Goal: Task Accomplishment & Management: Complete application form

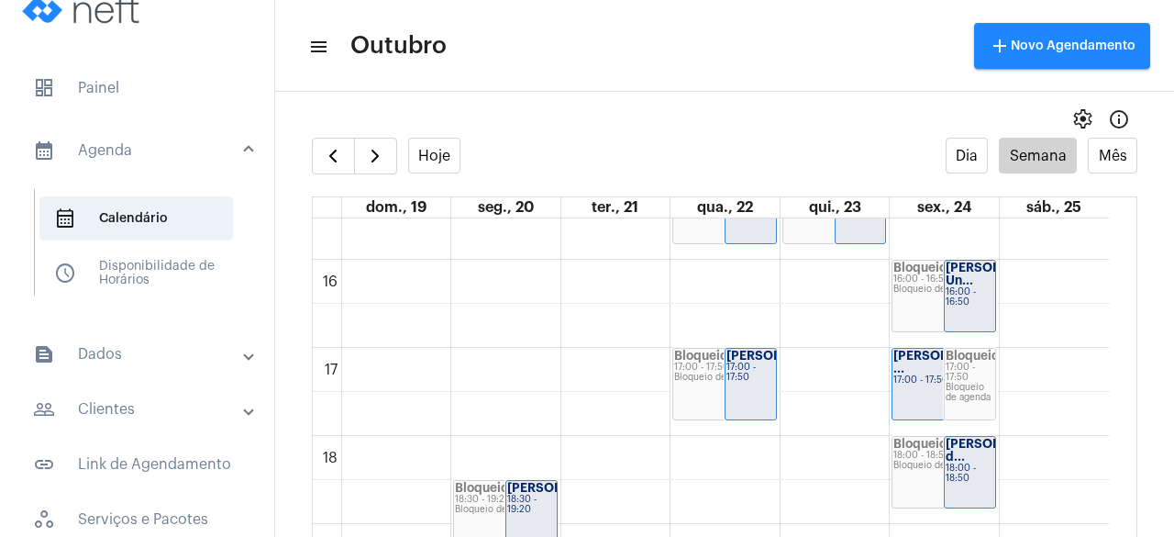
scroll to position [1312, 0]
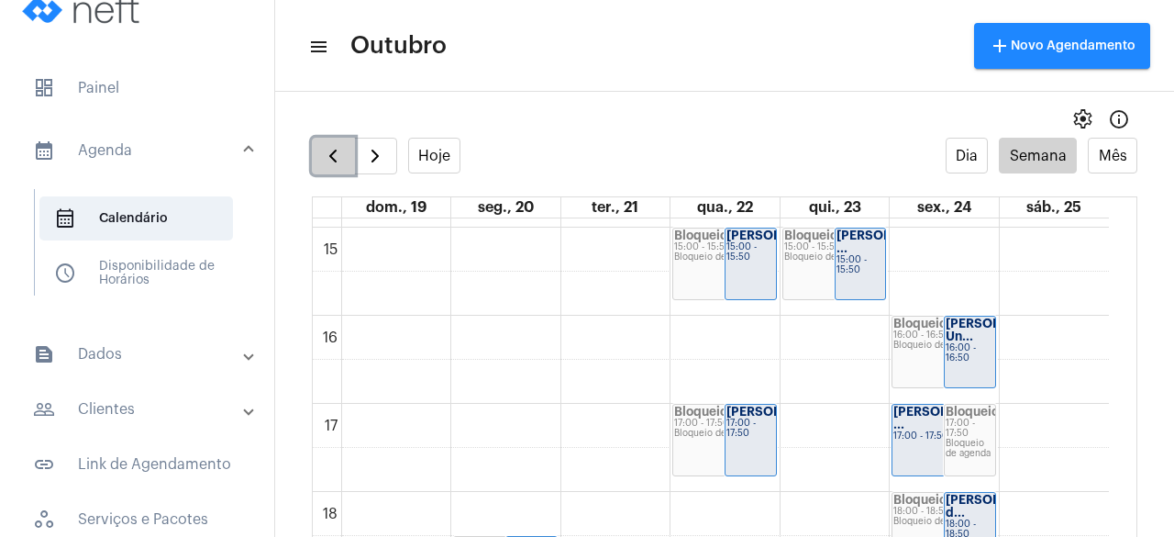
click at [327, 147] on span "button" at bounding box center [333, 156] width 22 height 22
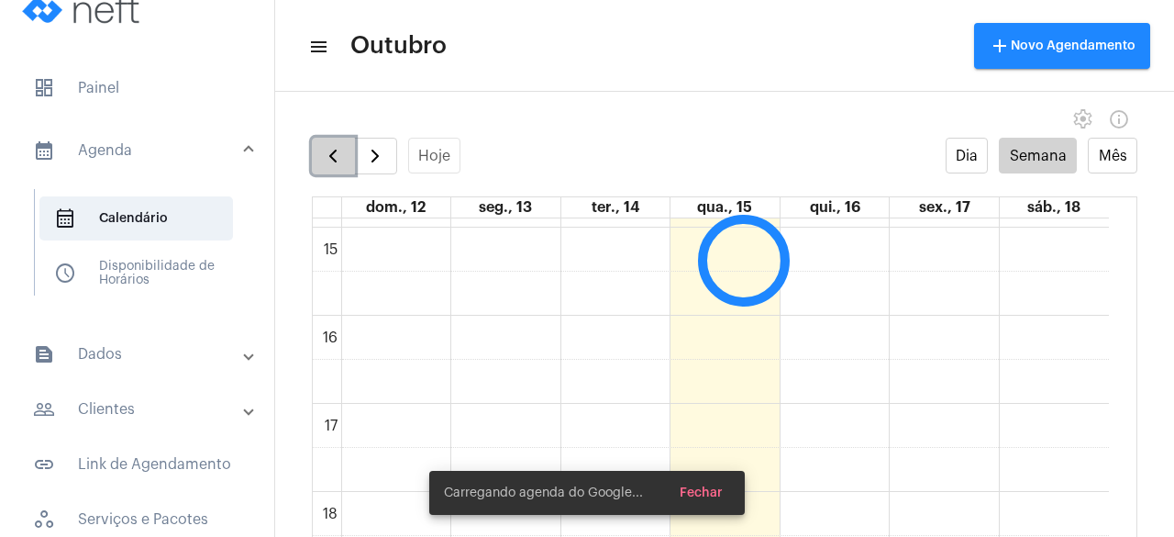
scroll to position [530, 0]
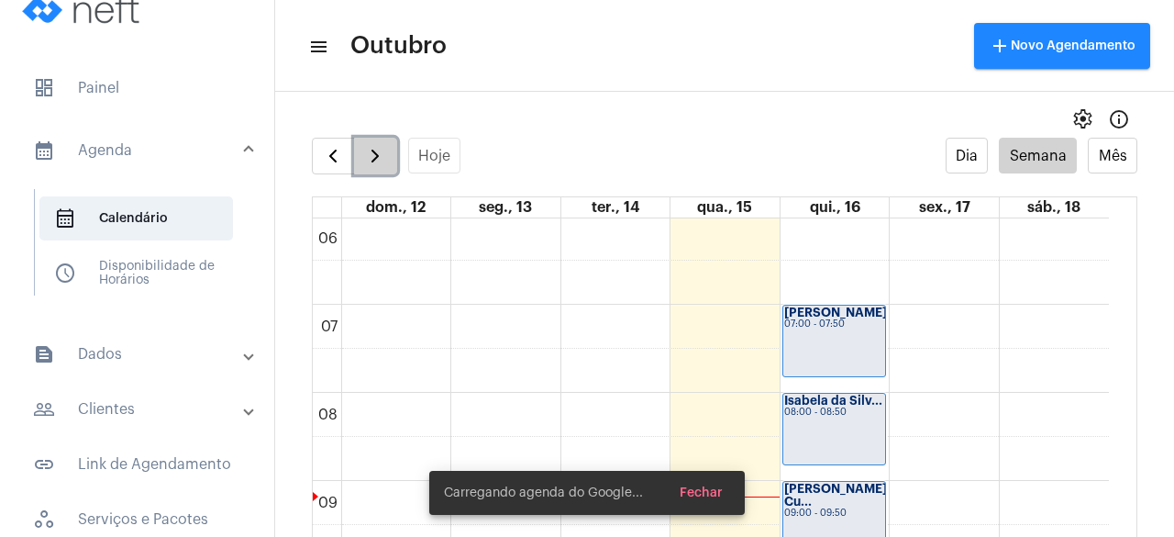
click at [379, 155] on span "button" at bounding box center [375, 156] width 22 height 22
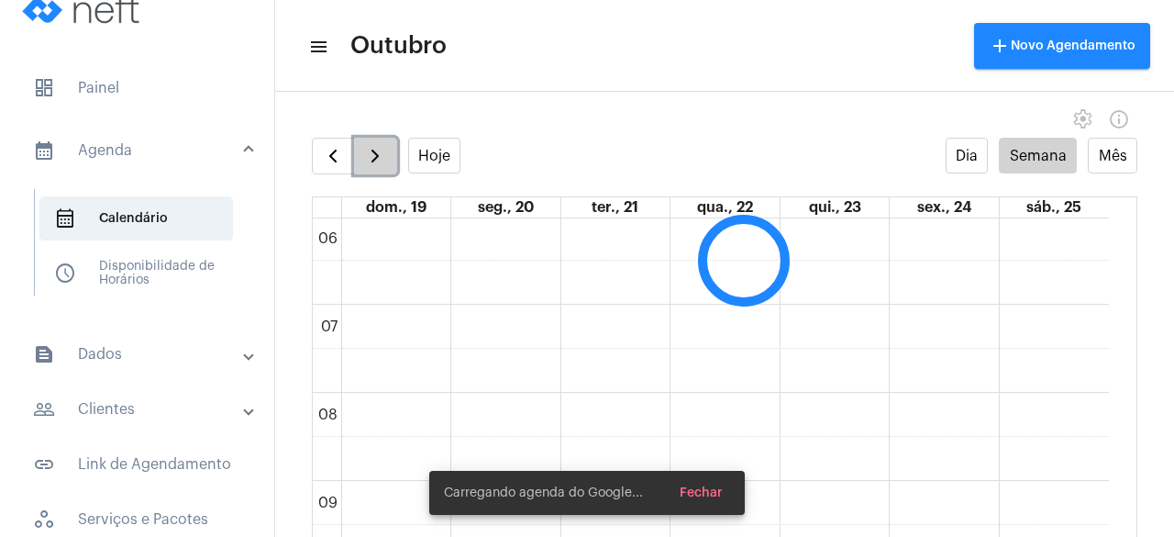
scroll to position [529, 0]
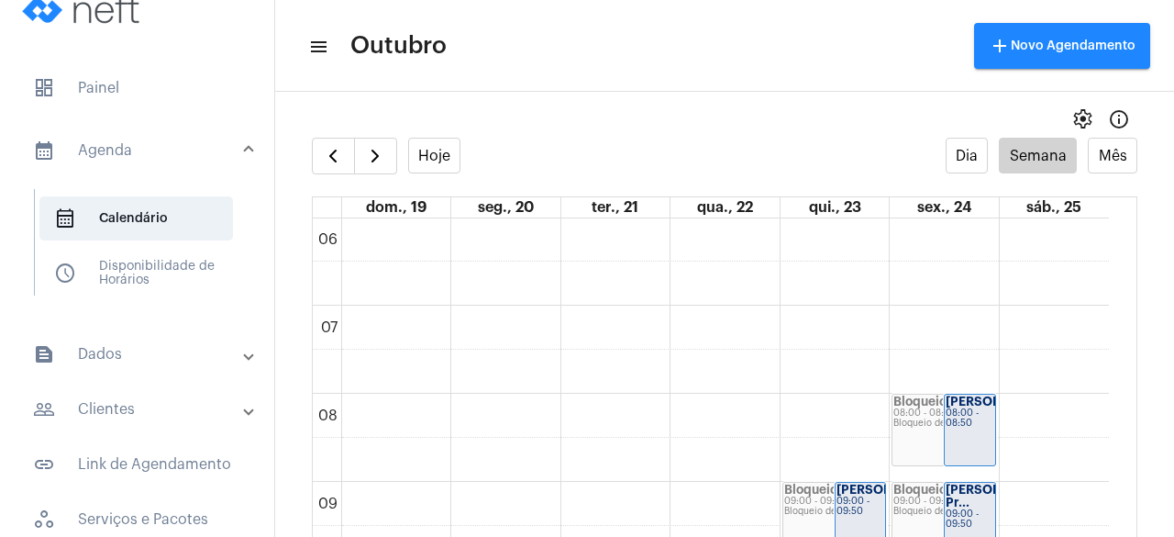
click at [528, 84] on mat-toolbar "menu Outubro add Novo Agendamento" at bounding box center [724, 46] width 899 height 92
click at [733, 125] on div "settings info_outlined" at bounding box center [724, 119] width 899 height 37
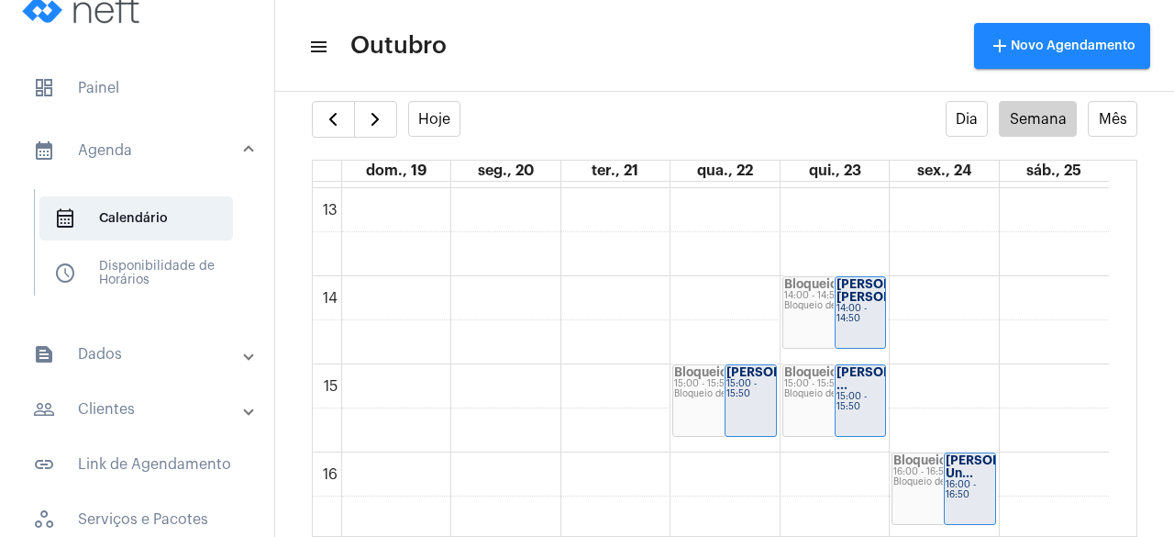
scroll to position [1154, 0]
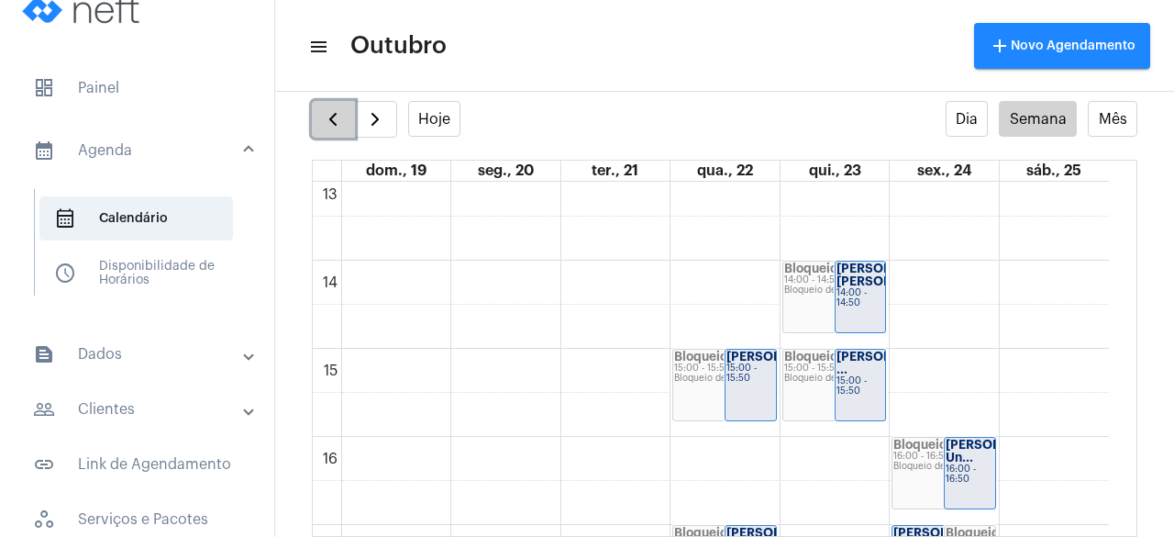
click at [337, 119] on span "button" at bounding box center [333, 119] width 22 height 22
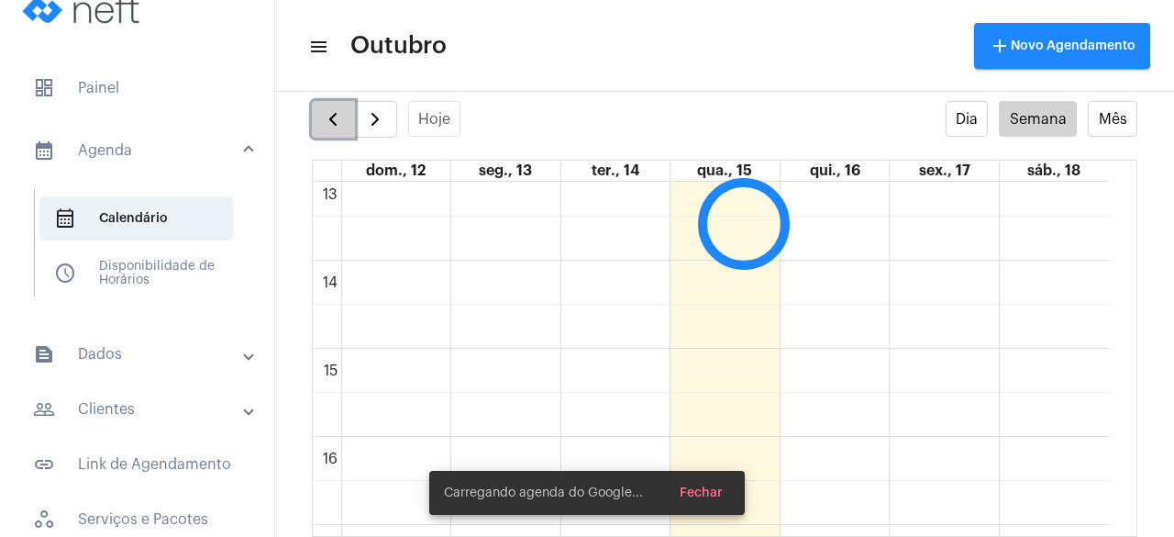
scroll to position [530, 0]
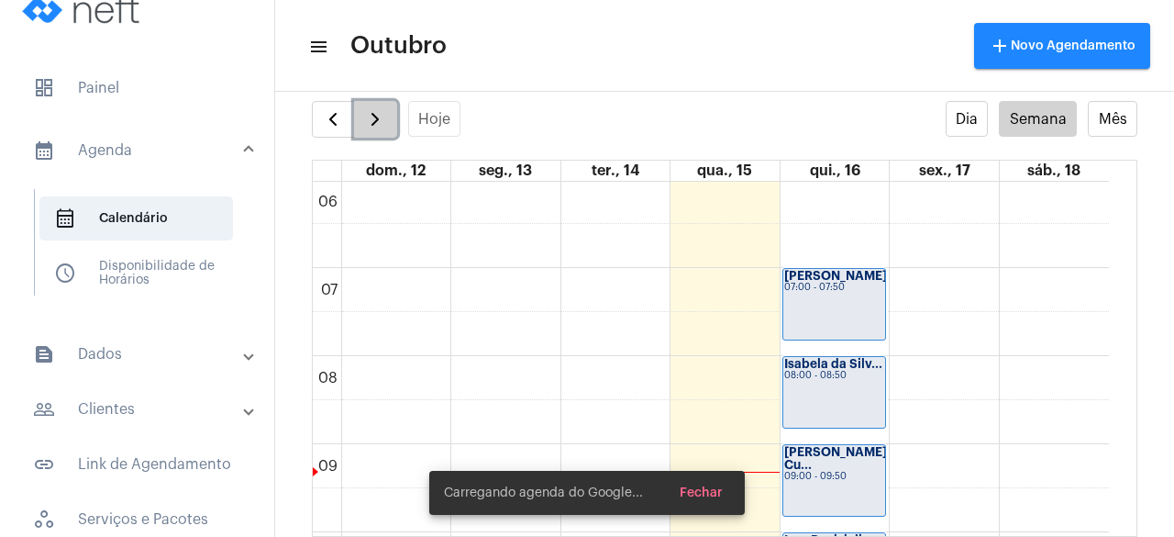
click at [373, 117] on span "button" at bounding box center [375, 119] width 22 height 22
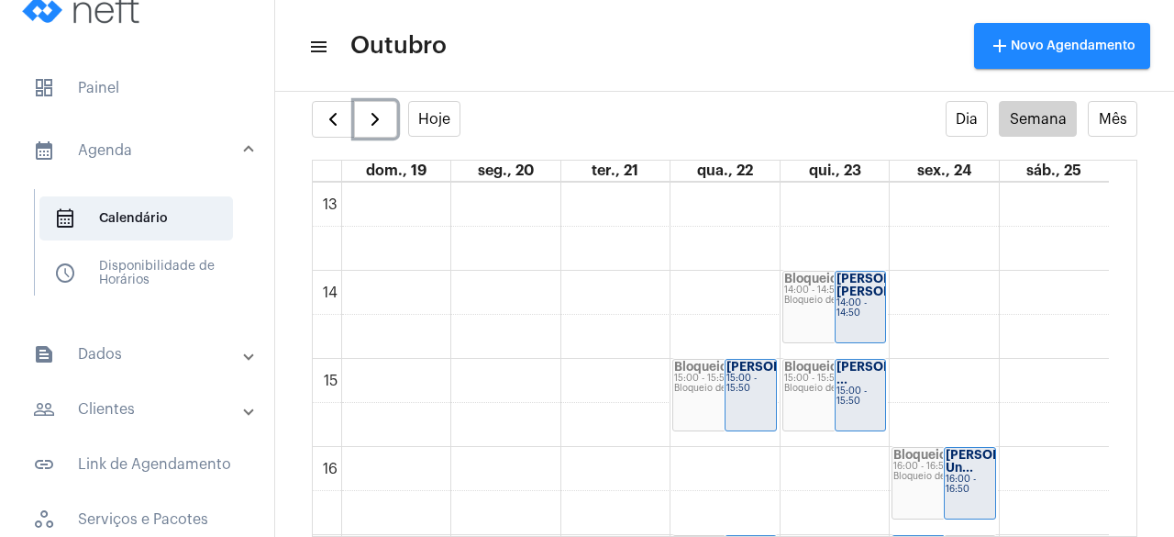
scroll to position [1168, 0]
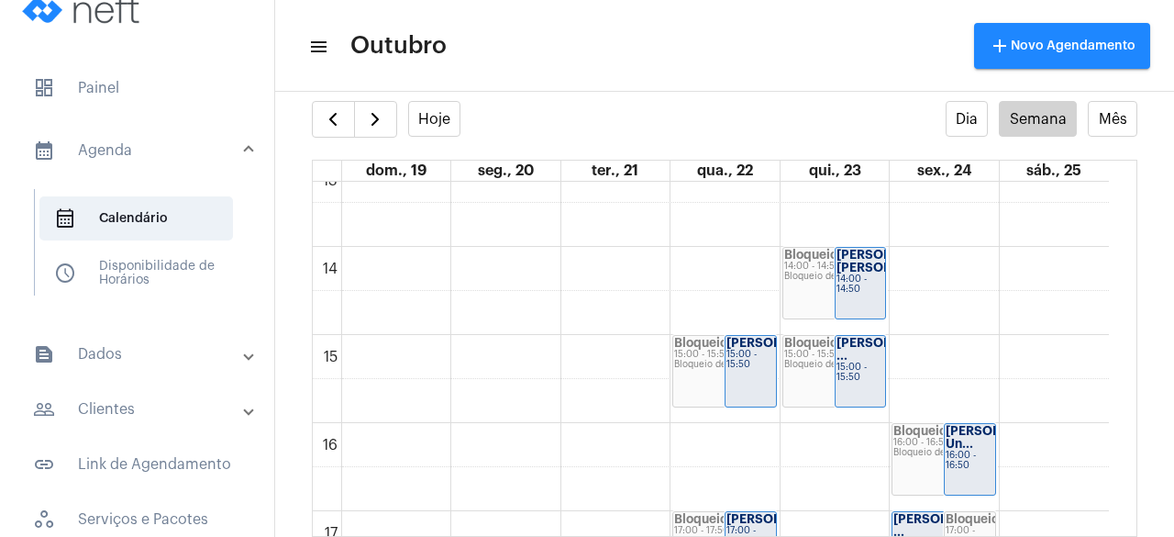
click at [607, 117] on div "Hoje Dia Semana Mês" at bounding box center [725, 119] width 826 height 37
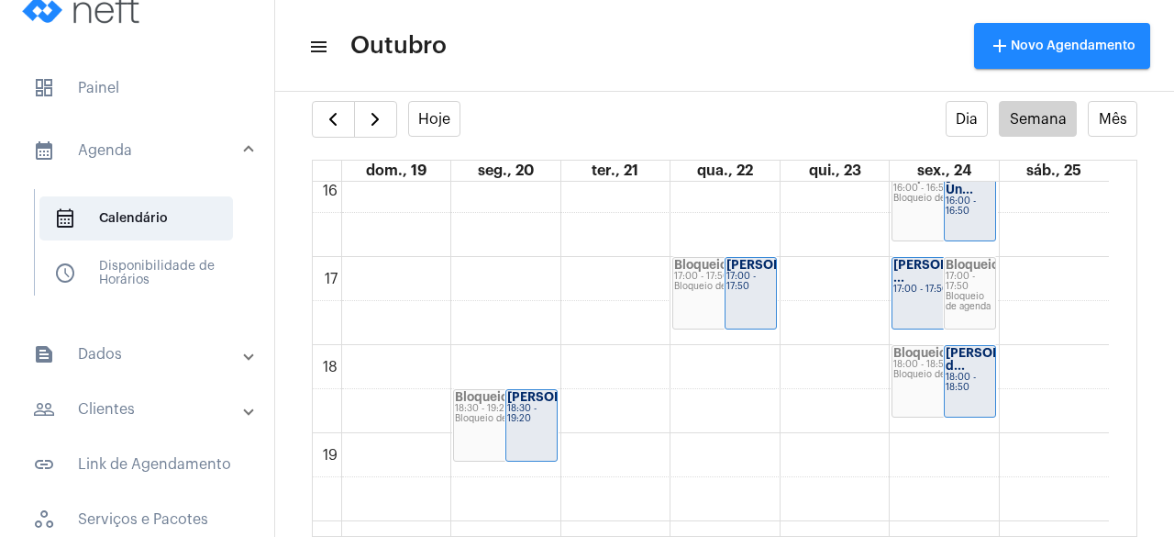
scroll to position [1417, 0]
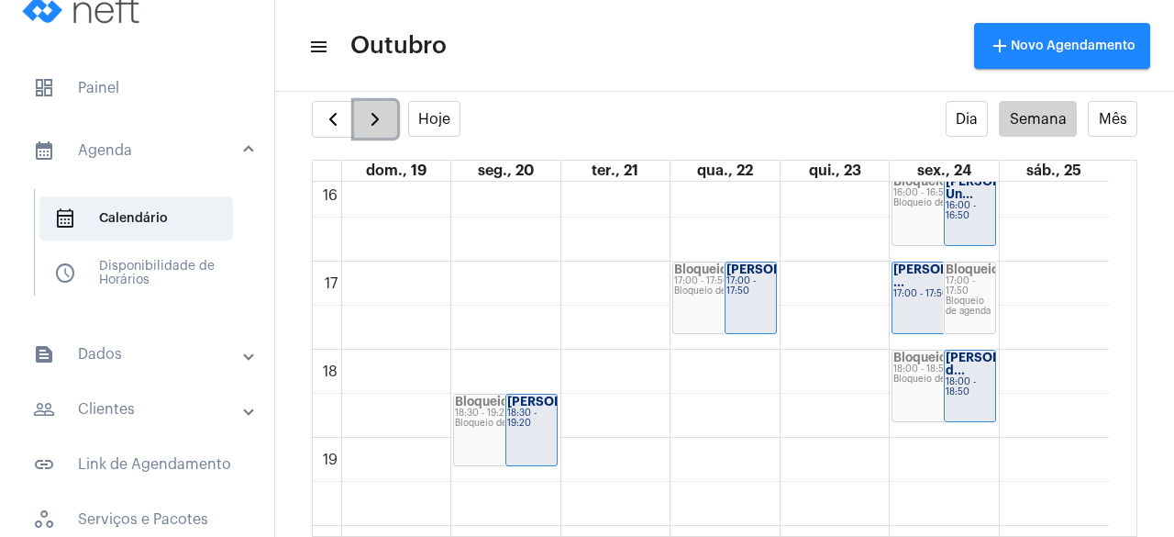
click at [373, 113] on span "button" at bounding box center [375, 119] width 22 height 22
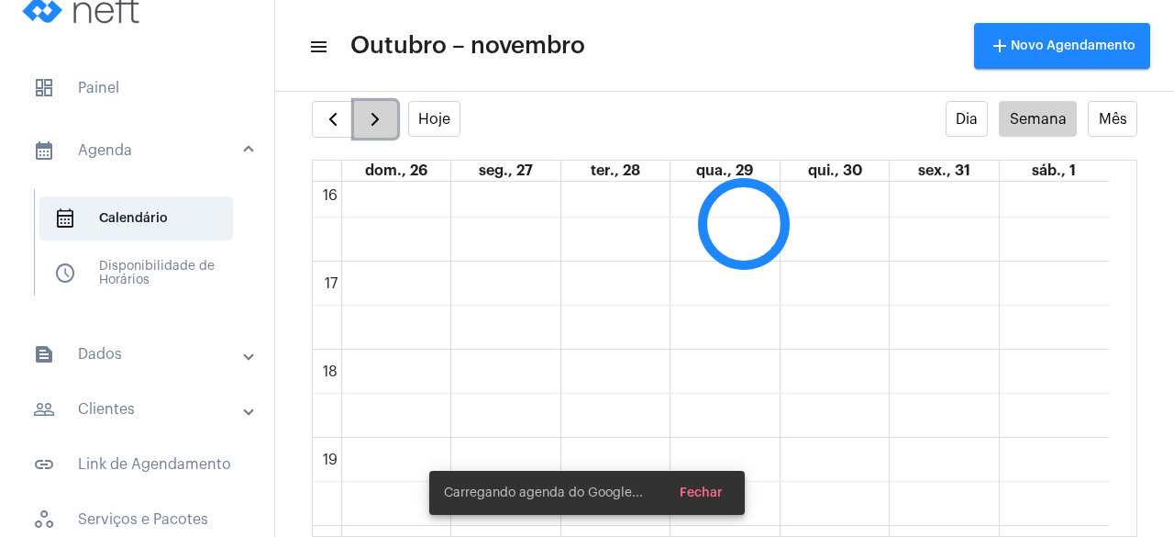
scroll to position [530, 0]
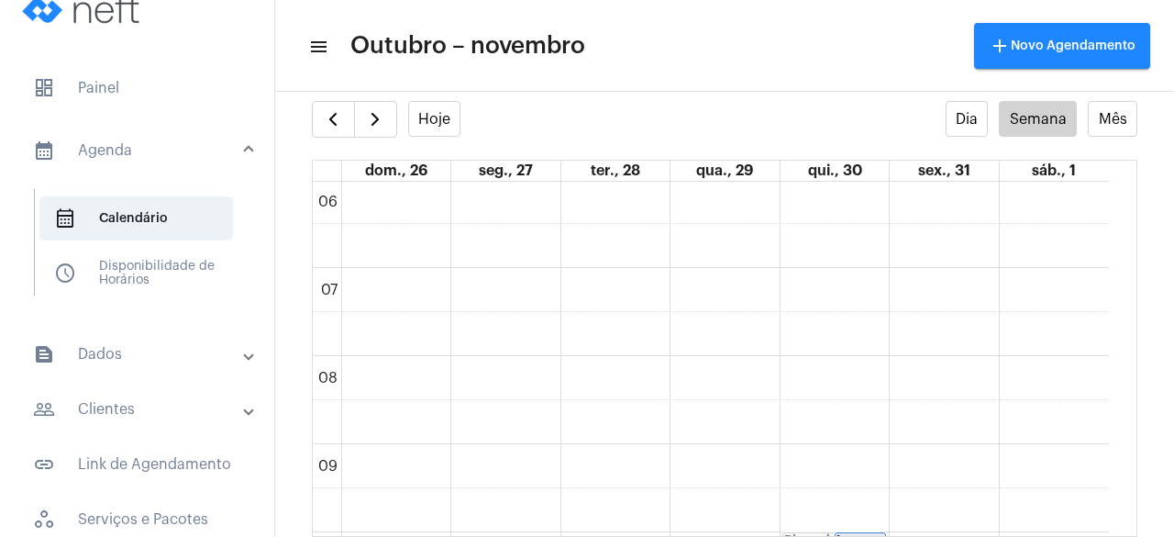
click at [642, 58] on mat-toolbar-row "menu Outubro – novembro add Novo Agendamento" at bounding box center [724, 46] width 899 height 59
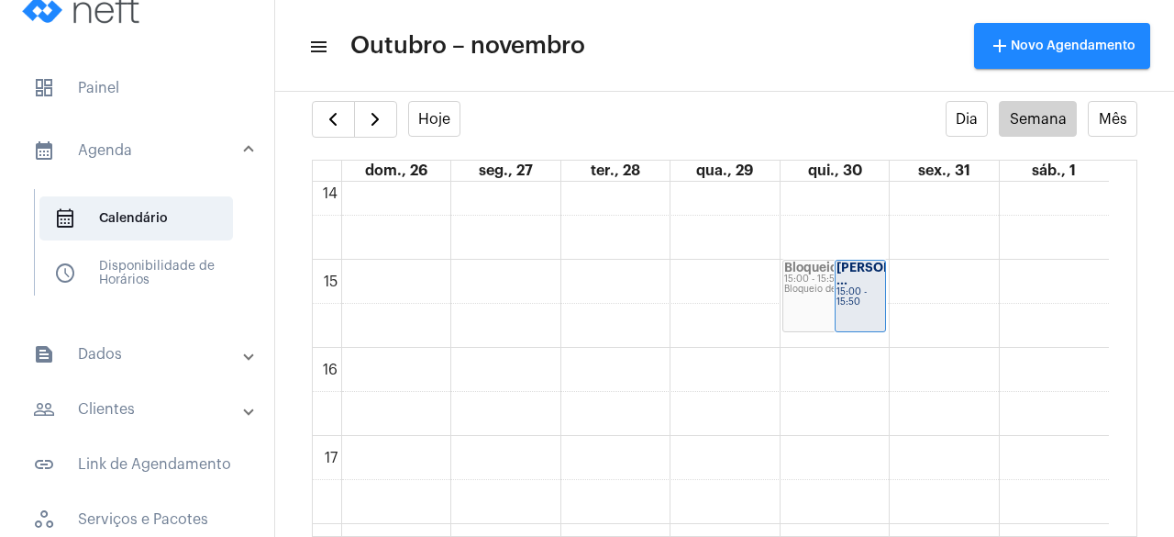
scroll to position [1204, 0]
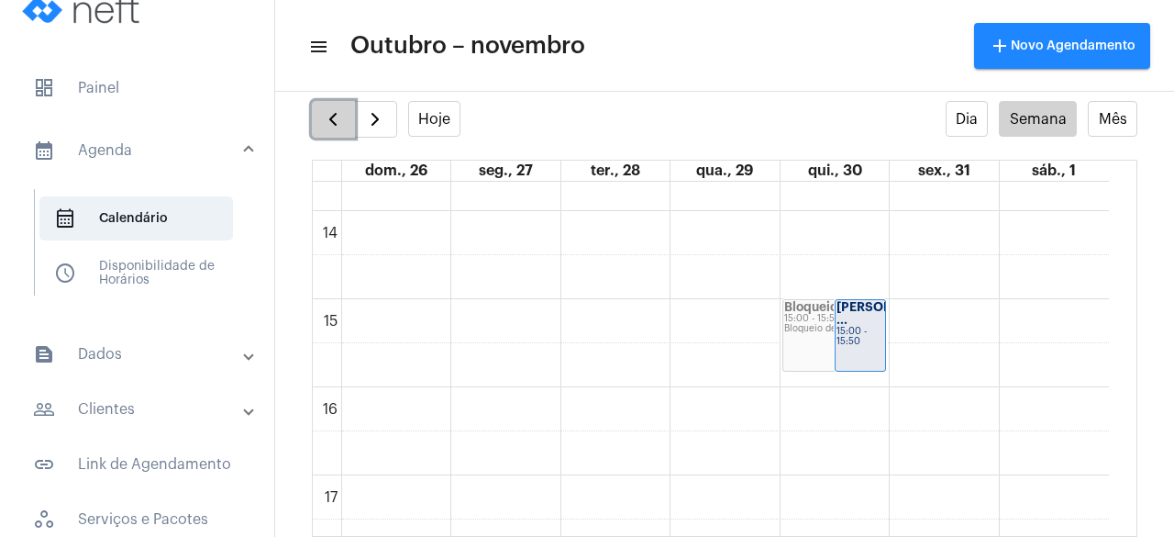
click at [330, 116] on span "button" at bounding box center [333, 119] width 22 height 22
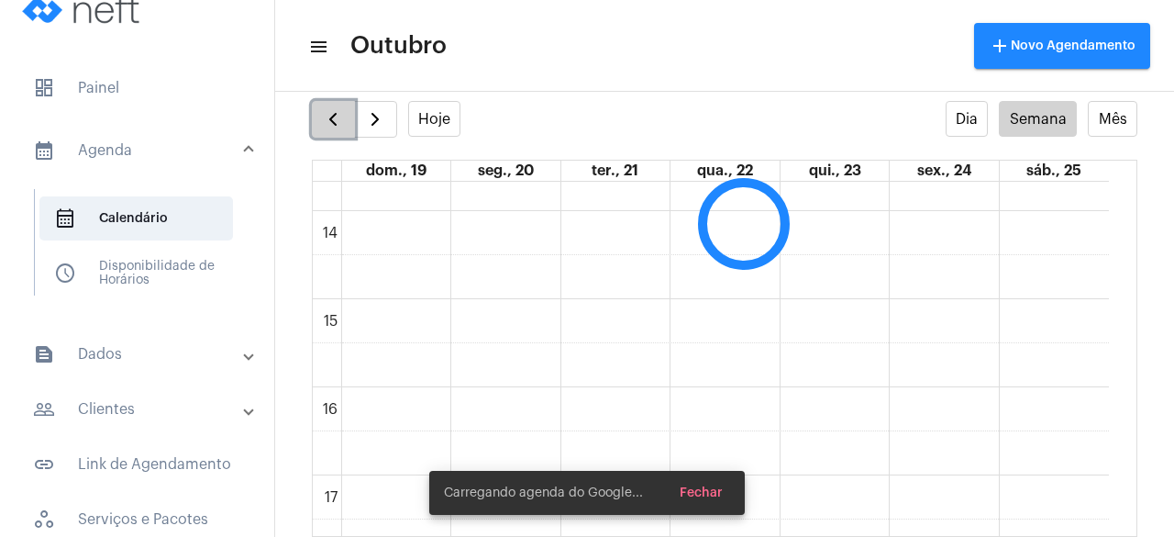
scroll to position [529, 0]
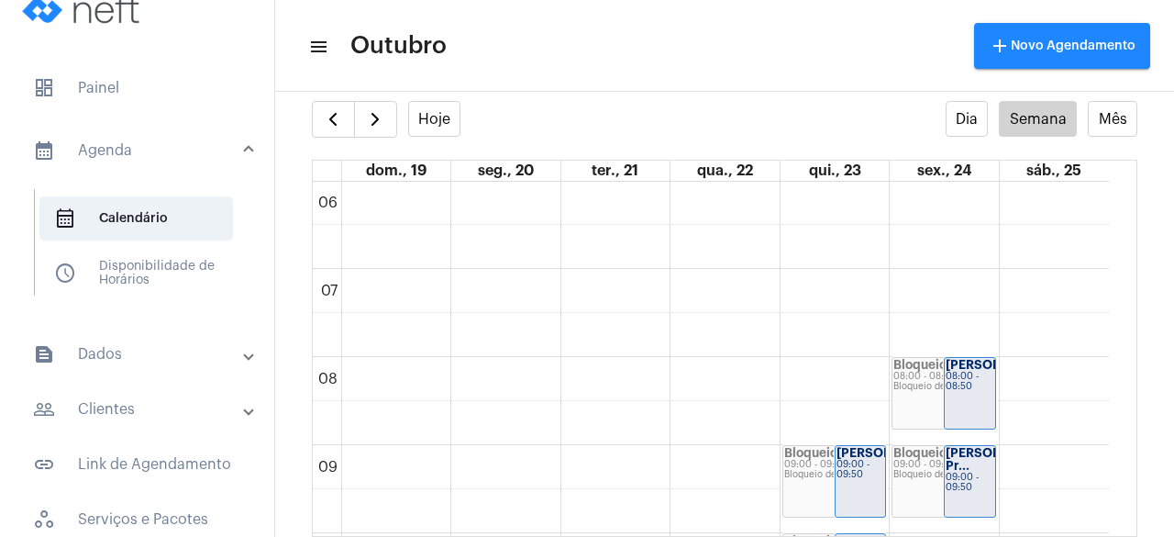
click at [601, 36] on mat-toolbar-row "menu Outubro add Novo Agendamento" at bounding box center [724, 46] width 899 height 59
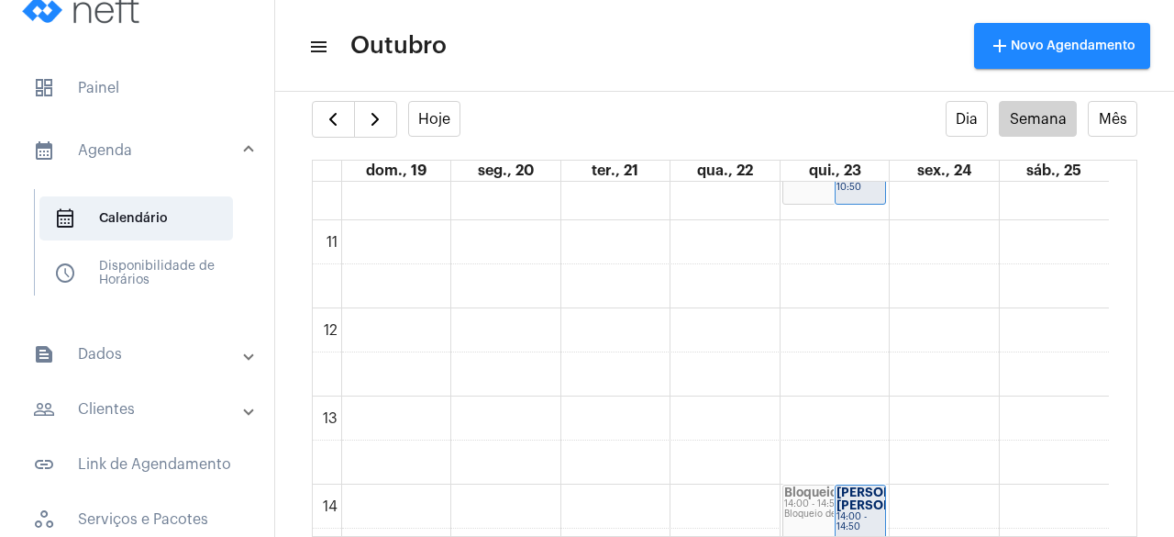
scroll to position [934, 0]
click at [829, 87] on mat-toolbar "menu Outubro add Novo Agendamento" at bounding box center [724, 46] width 899 height 92
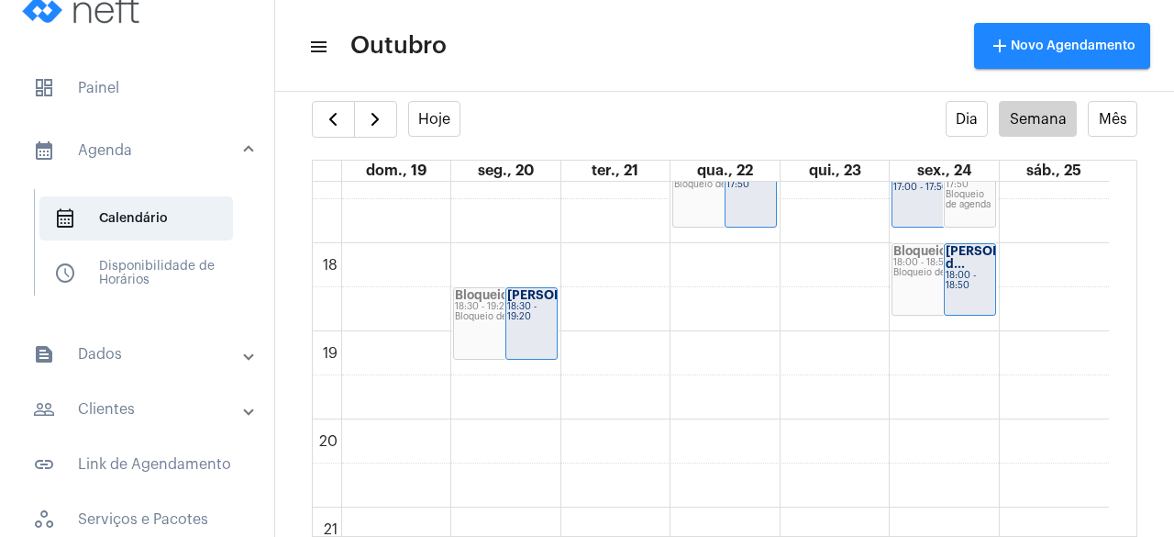
scroll to position [1527, 0]
click at [207, 414] on mat-panel-title "people_outline Clientes" at bounding box center [139, 409] width 212 height 22
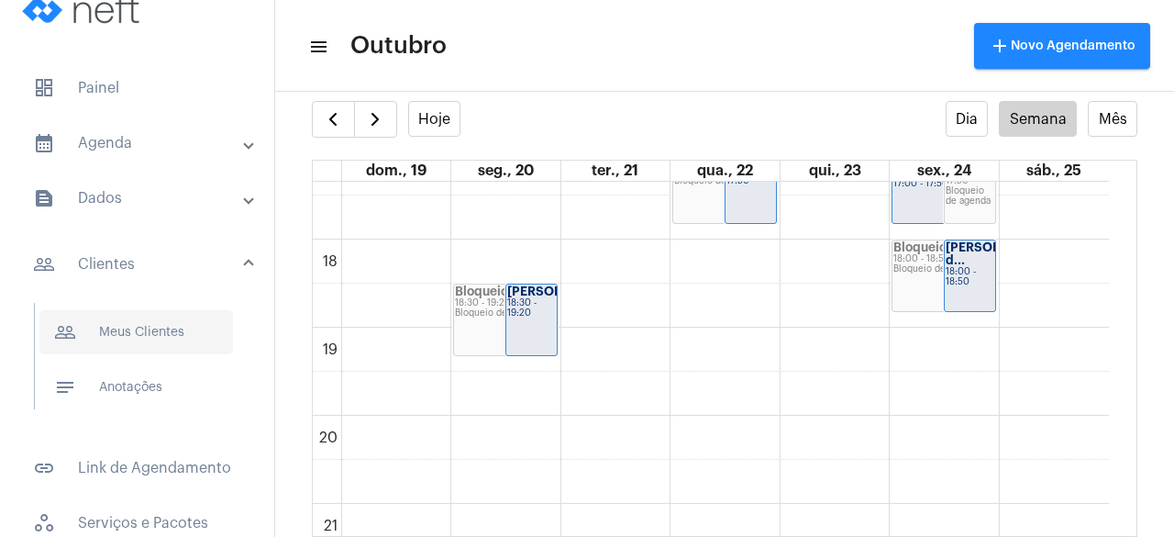
click at [200, 317] on span "people_outline Meus Clientes" at bounding box center [136, 332] width 194 height 44
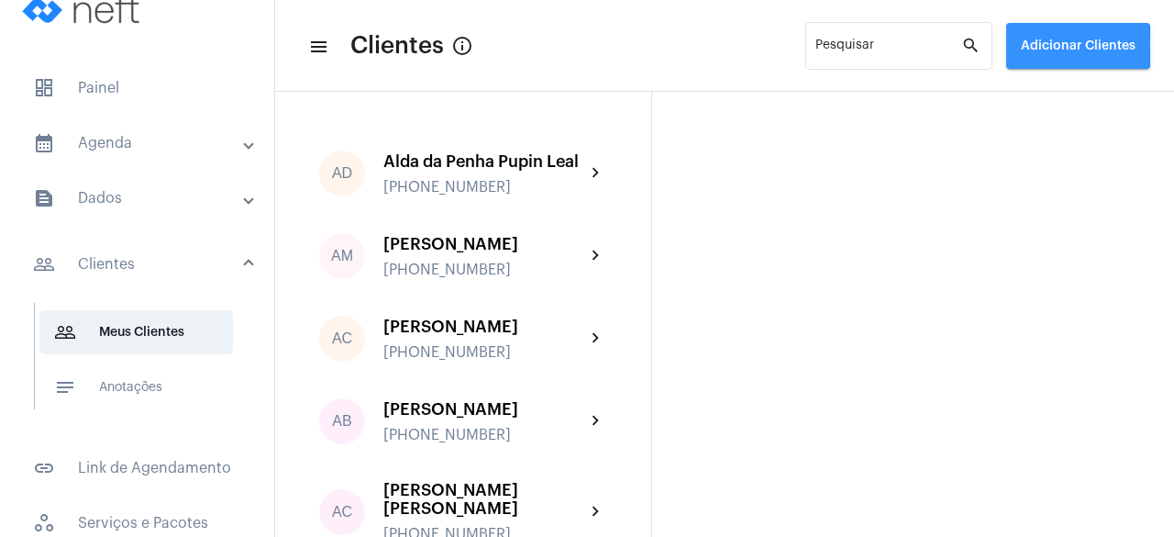
click at [1018, 47] on button "Adicionar Clientes" at bounding box center [1078, 46] width 144 height 46
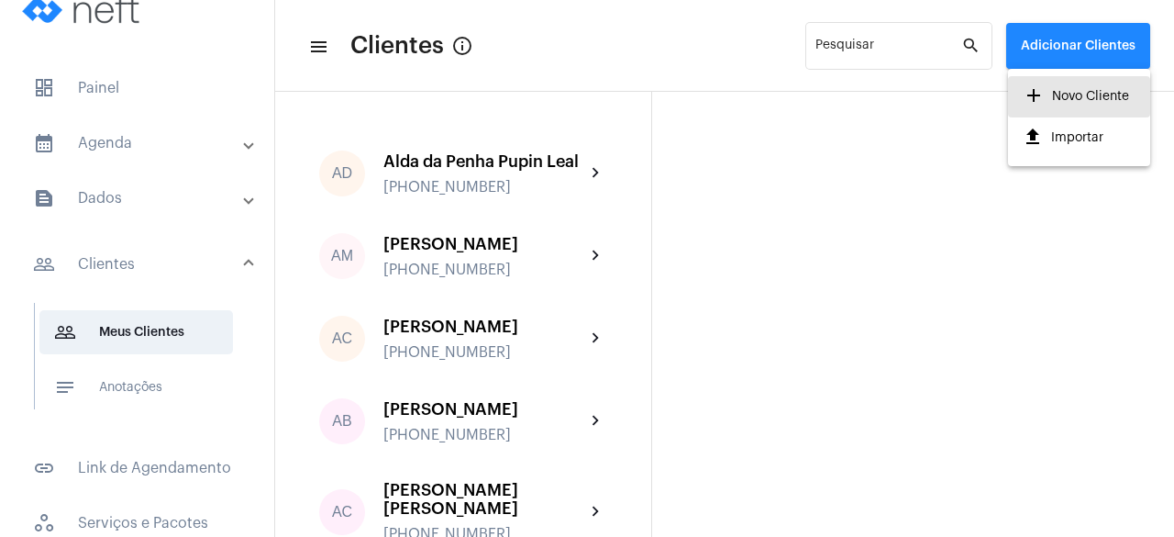
click at [1036, 113] on button "add Novo Cliente" at bounding box center [1079, 96] width 142 height 41
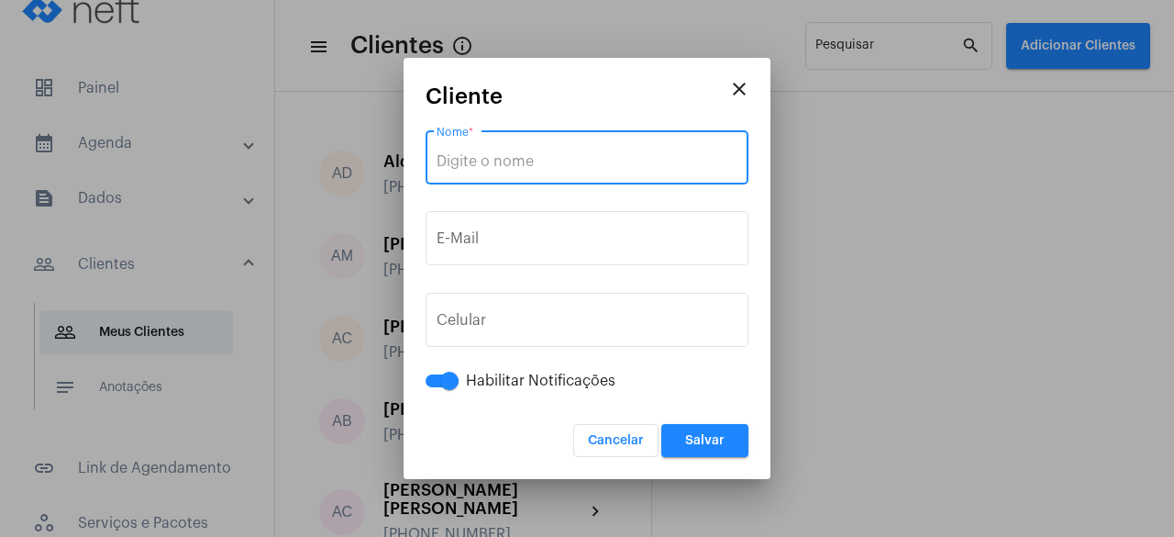
click at [632, 159] on input "Nome *" at bounding box center [587, 161] width 301 height 17
paste input "[PERSON_NAME] [PERSON_NAME]"
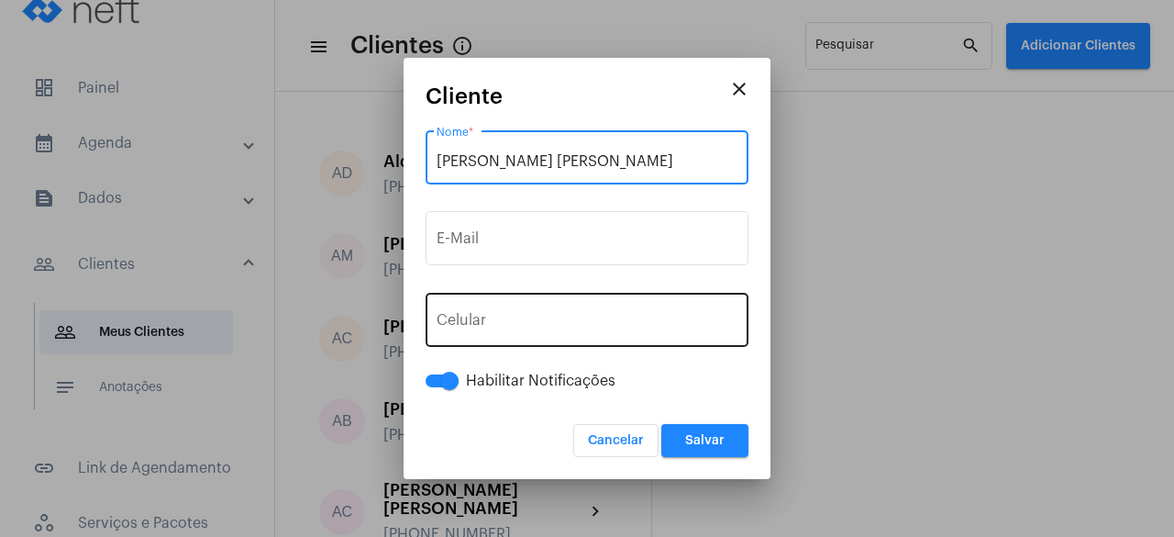
type input "[PERSON_NAME] [PERSON_NAME]"
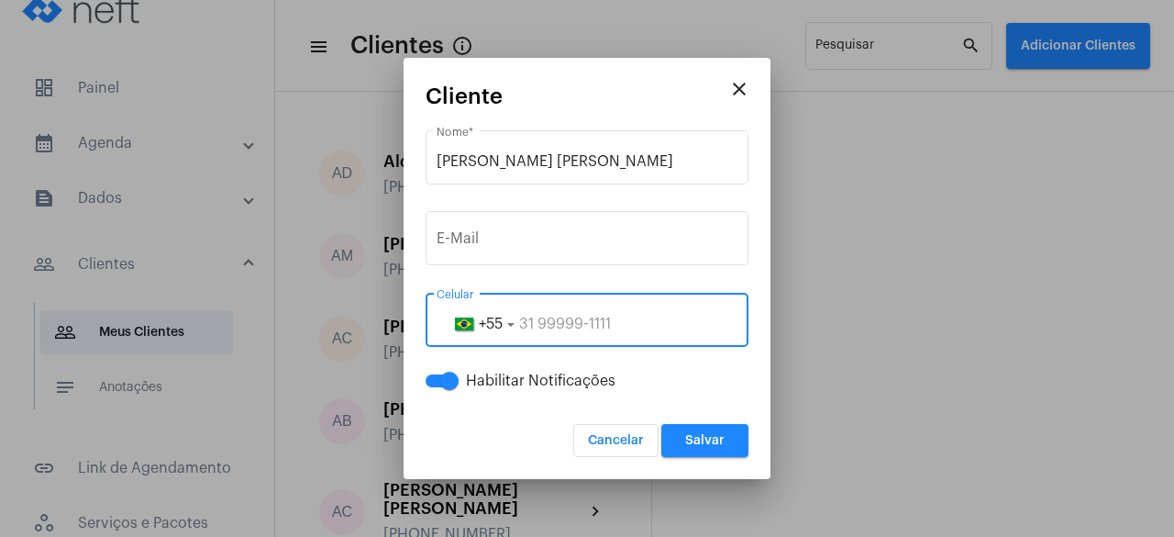
click at [538, 322] on input "tel" at bounding box center [587, 324] width 301 height 17
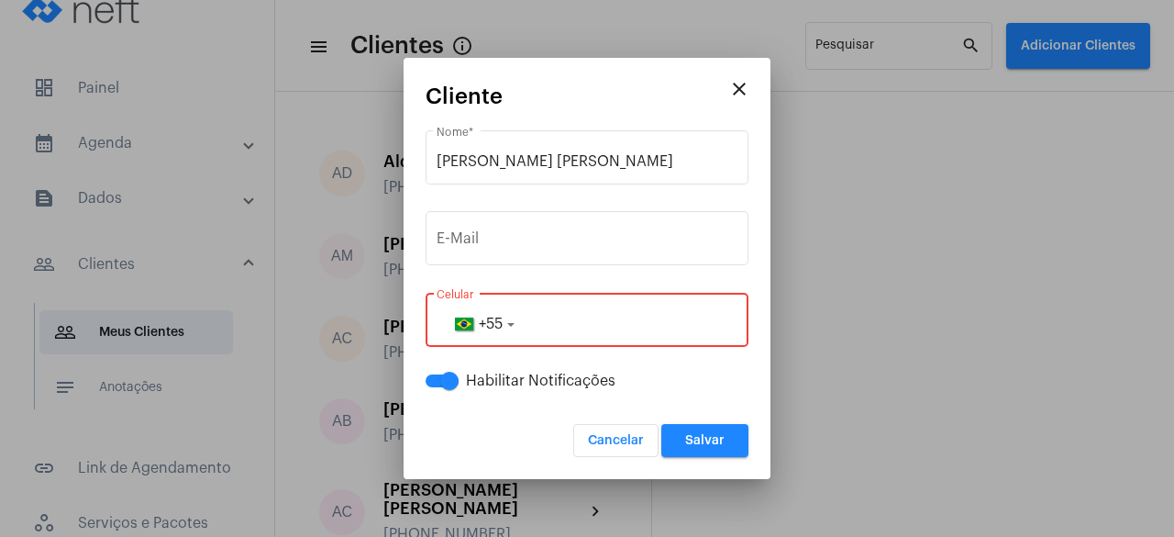
paste input "[EMAIL_ADDRESS][DOMAIN_NAME]"
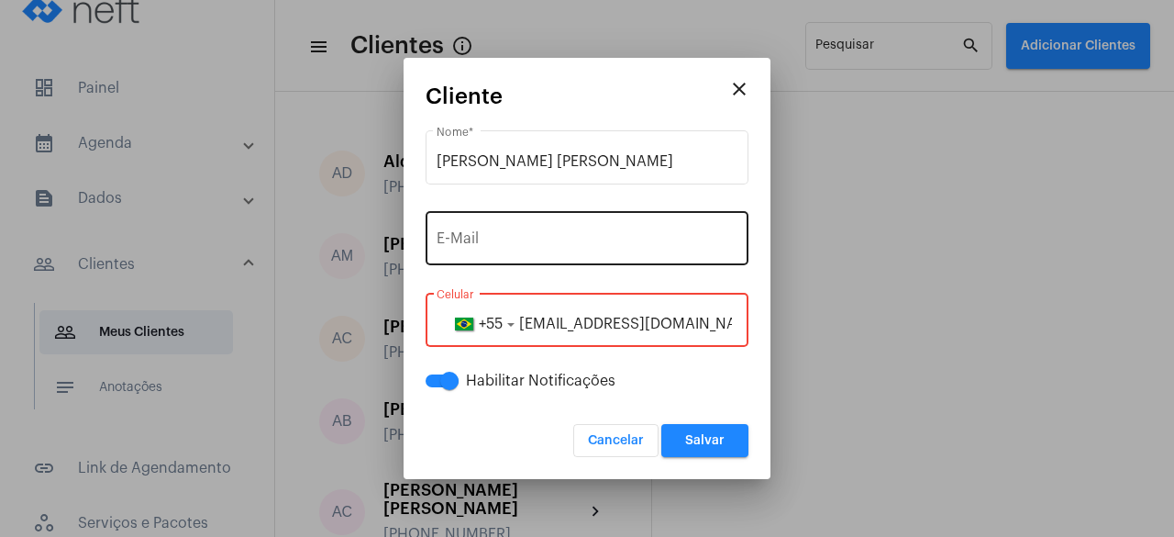
type input "[EMAIL_ADDRESS][DOMAIN_NAME]"
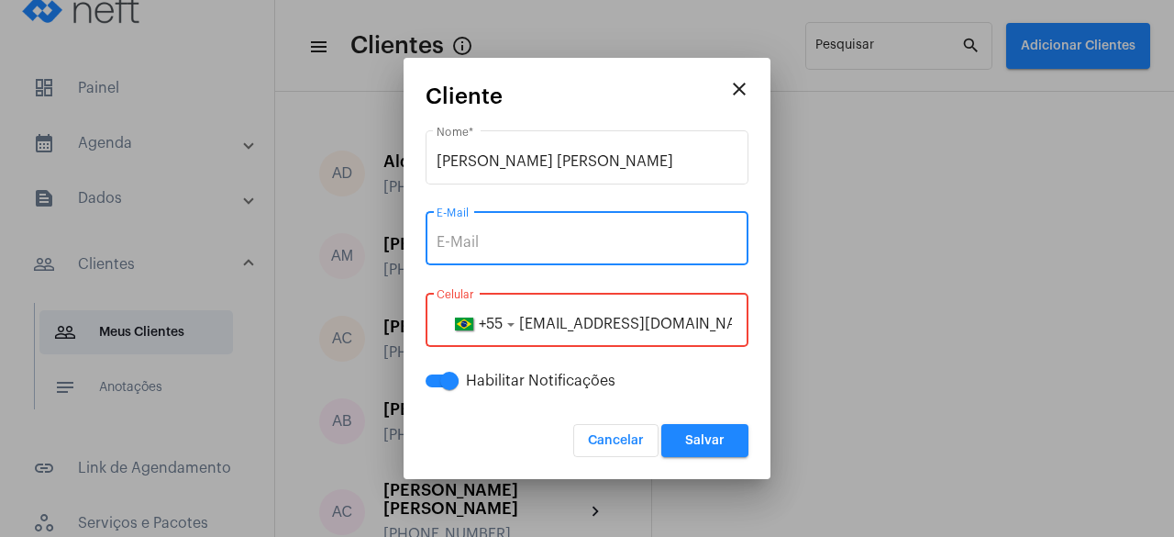
click at [538, 247] on input "E-Mail" at bounding box center [587, 242] width 301 height 17
click at [623, 245] on input "E-Mail" at bounding box center [587, 242] width 301 height 17
paste input "[EMAIL_ADDRESS][DOMAIN_NAME]"
type input "[EMAIL_ADDRESS][DOMAIN_NAME]"
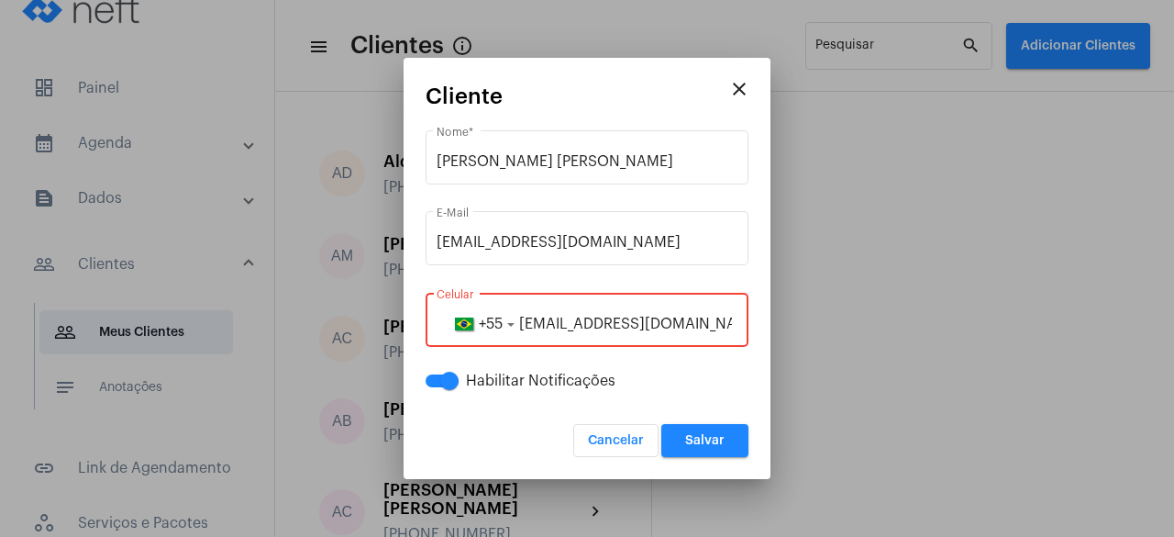
click at [706, 327] on input "[EMAIL_ADDRESS][DOMAIN_NAME]" at bounding box center [587, 324] width 301 height 17
type input "p"
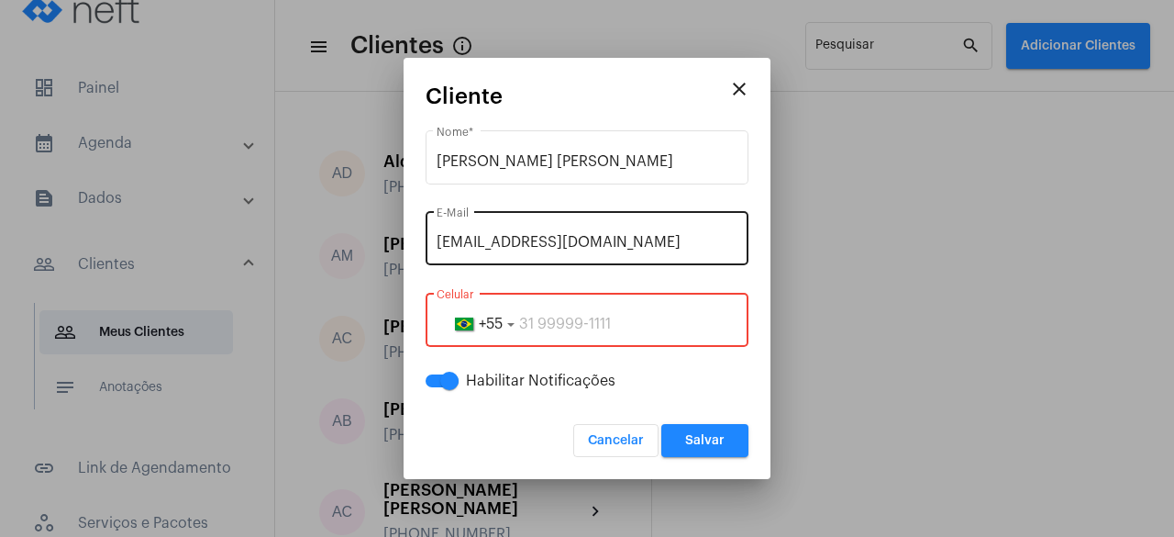
paste input "28999355844"
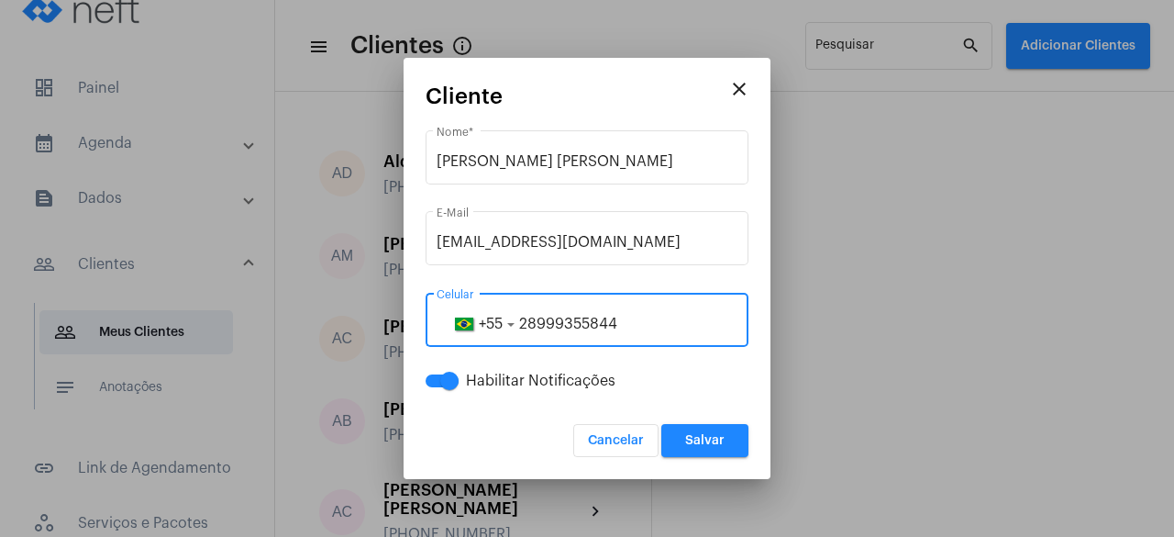
type input "28999355844"
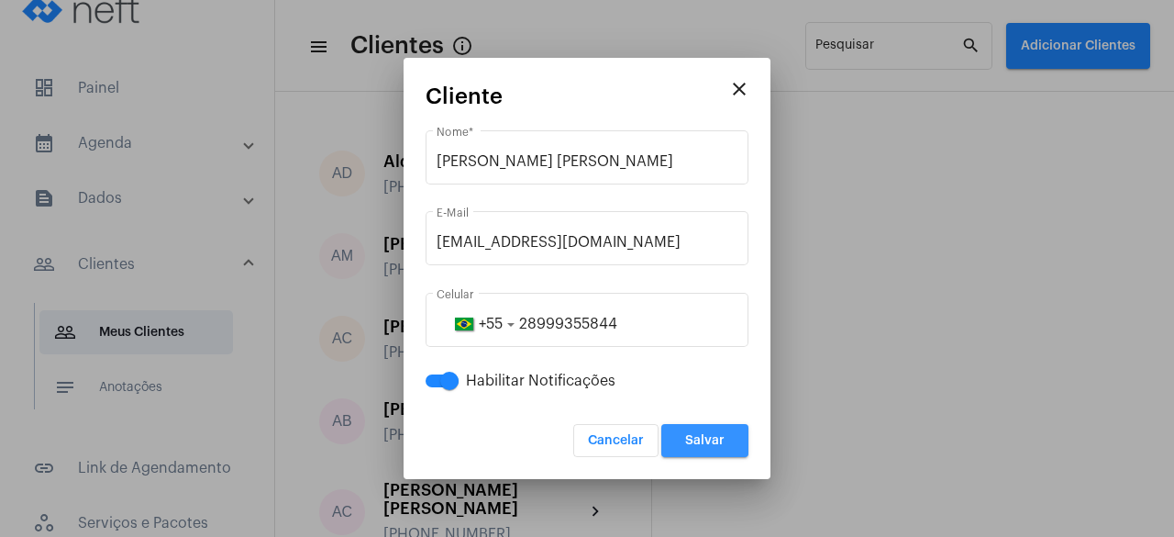
click at [743, 442] on button "Salvar" at bounding box center [704, 440] width 87 height 33
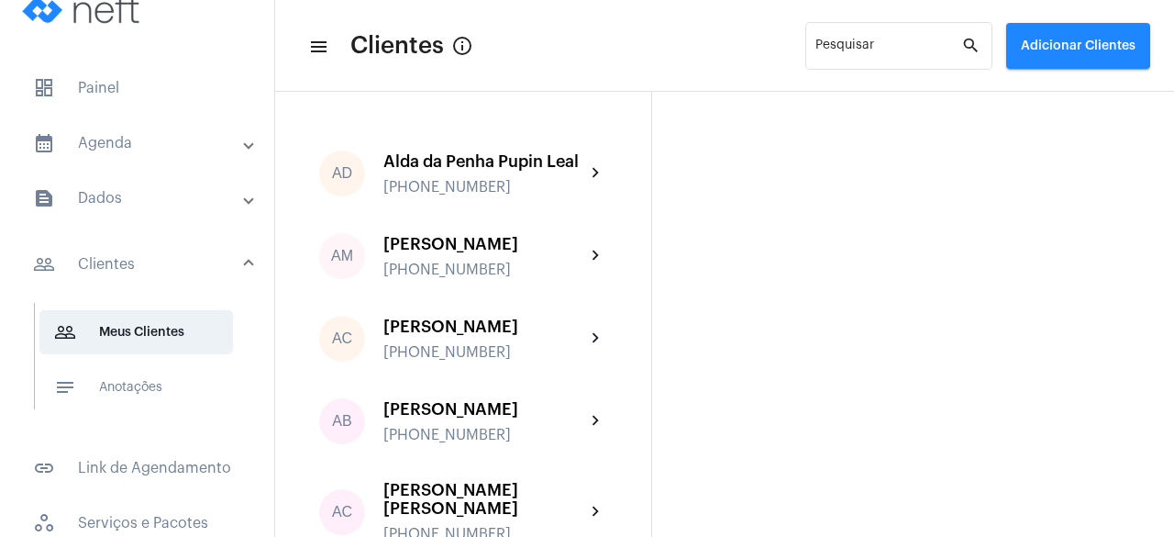
click at [196, 148] on mat-panel-title "calendar_month_outlined Agenda" at bounding box center [139, 143] width 212 height 22
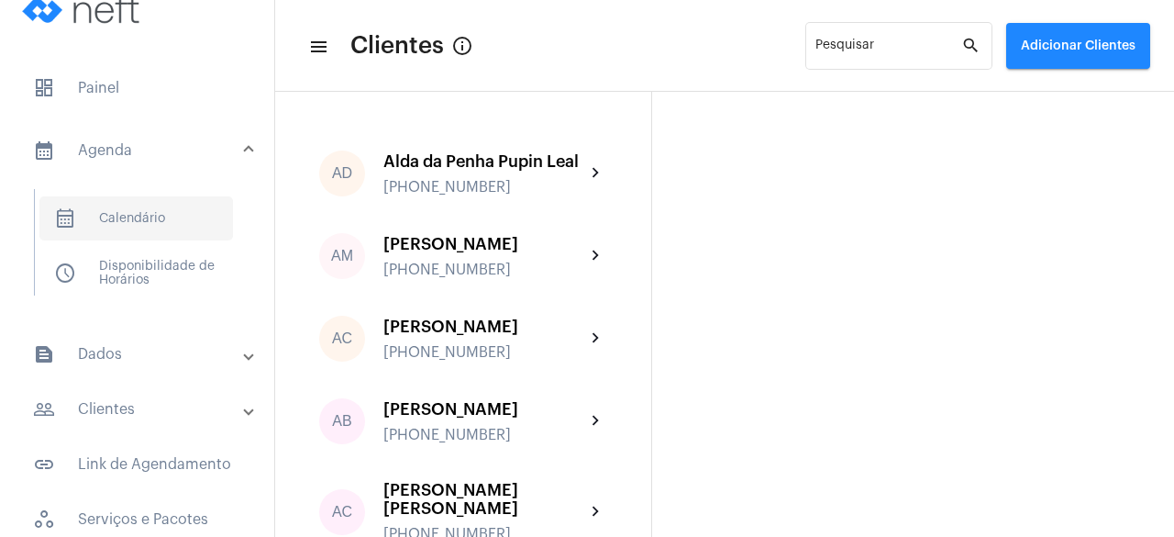
click at [181, 228] on span "calendar_month_outlined Calendário" at bounding box center [136, 218] width 194 height 44
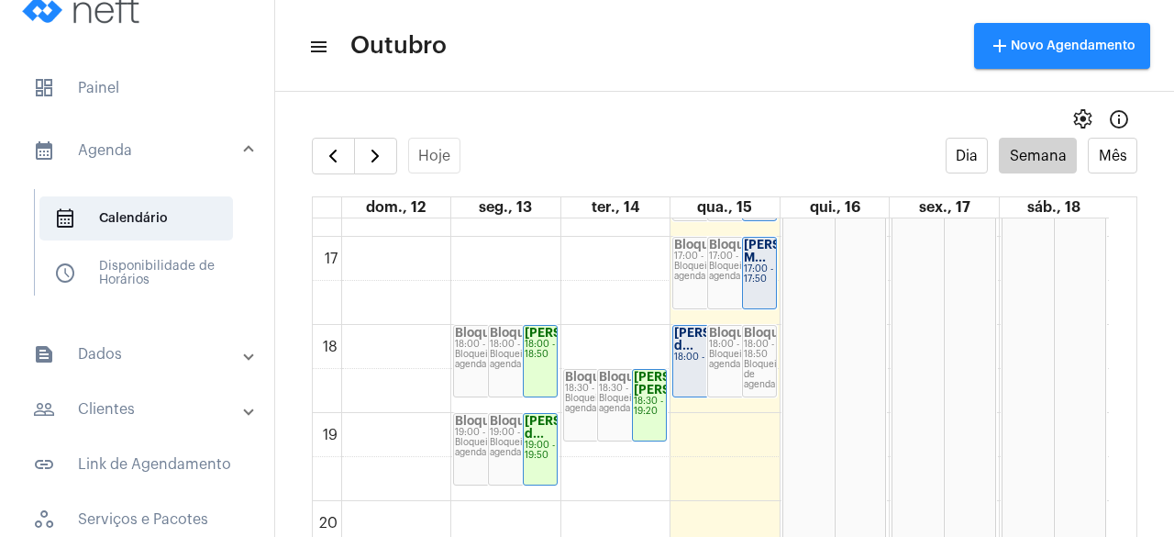
scroll to position [1482, 0]
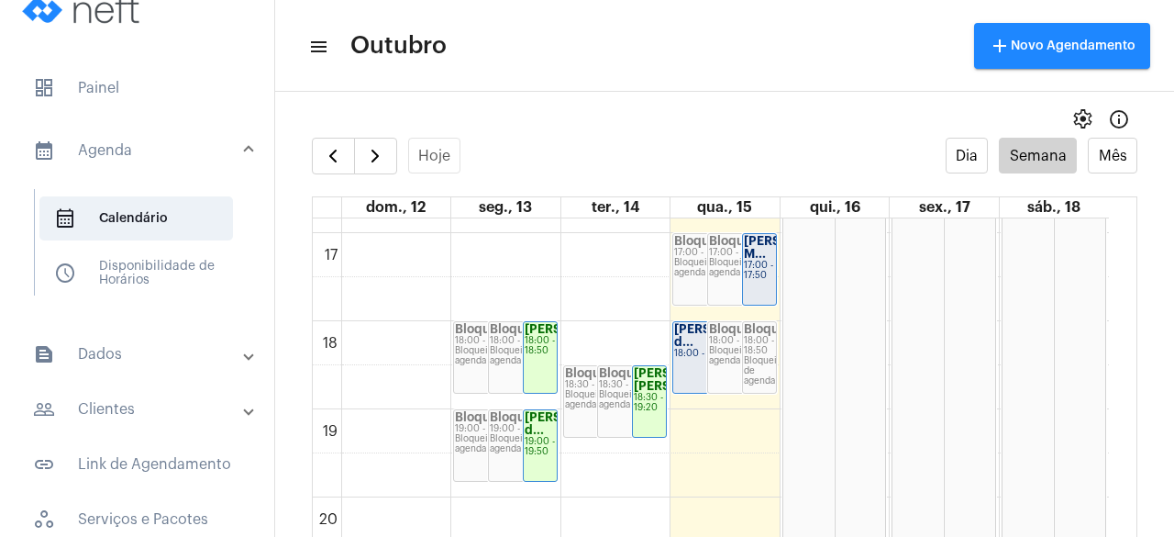
click at [184, 423] on mat-expansion-panel-header "people_outline Clientes" at bounding box center [142, 409] width 263 height 44
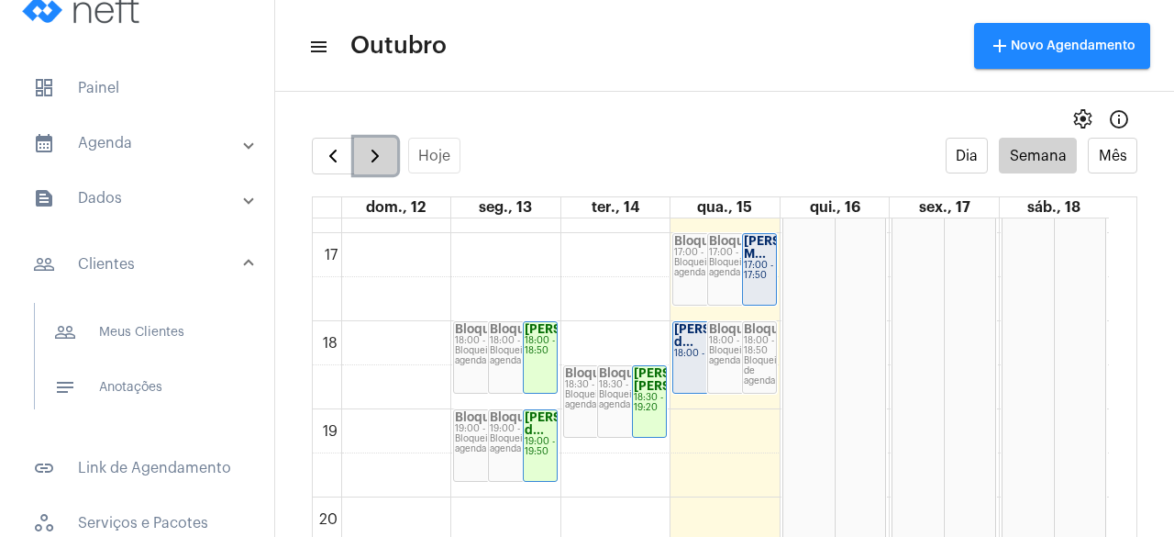
click at [386, 163] on button "button" at bounding box center [375, 156] width 43 height 37
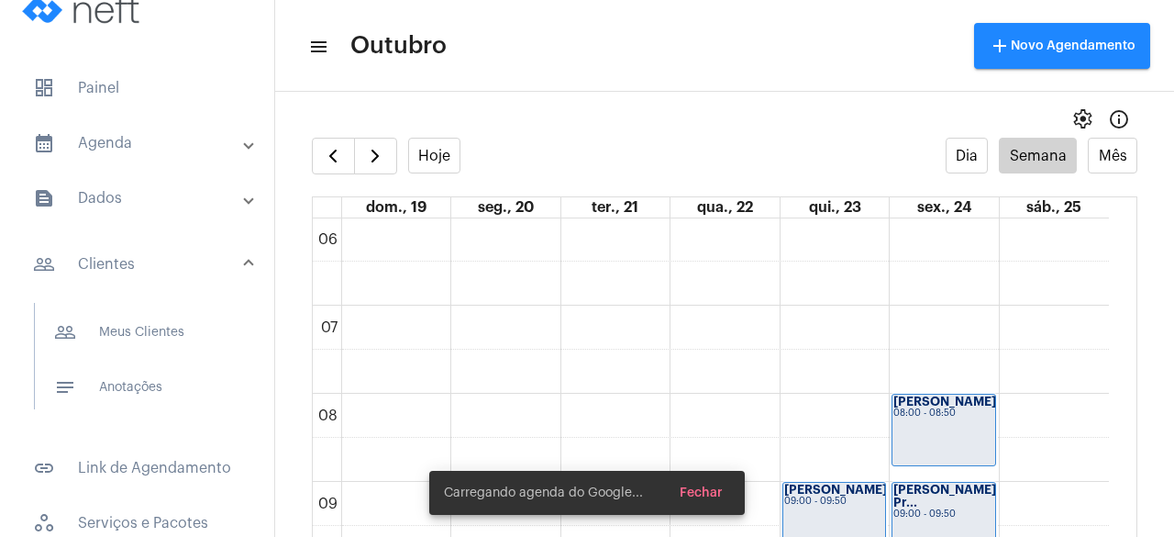
click at [561, 109] on div "settings info_outlined" at bounding box center [724, 119] width 899 height 37
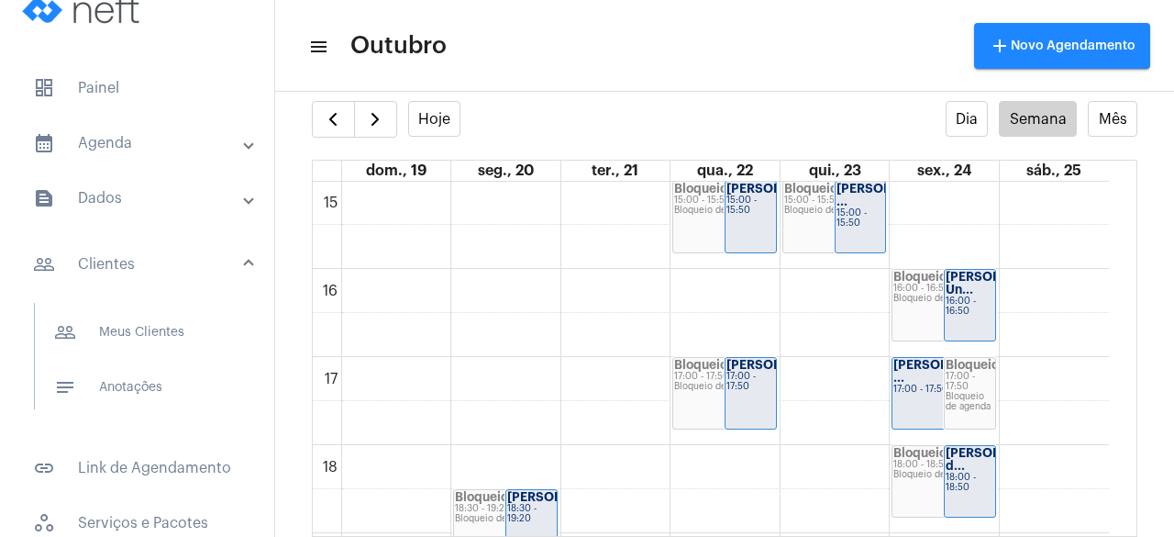
scroll to position [1334, 0]
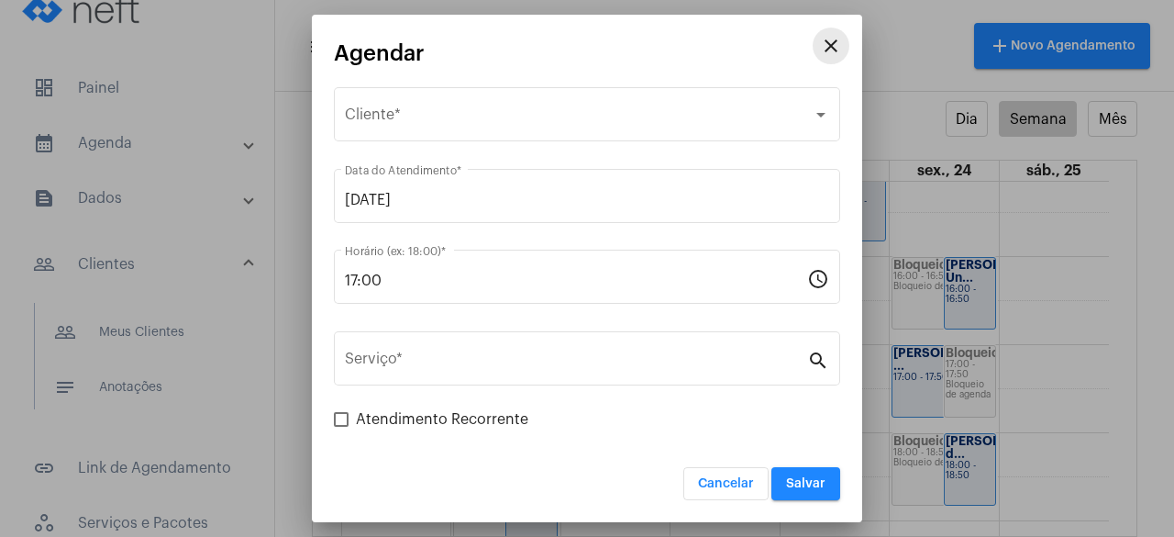
click at [834, 45] on mat-icon "close" at bounding box center [831, 46] width 22 height 22
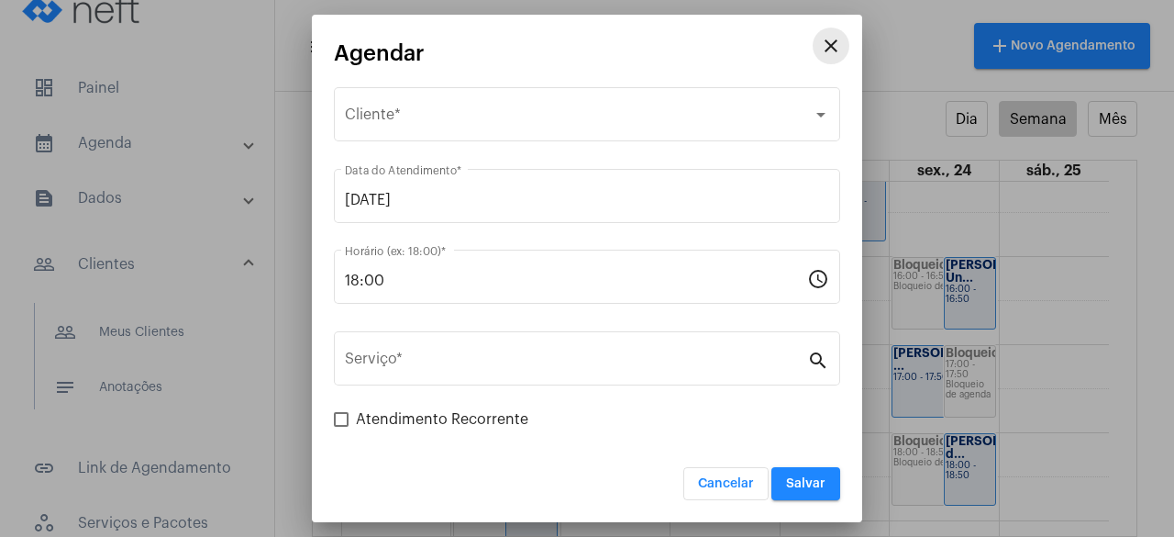
click at [834, 38] on mat-icon "close" at bounding box center [831, 46] width 22 height 22
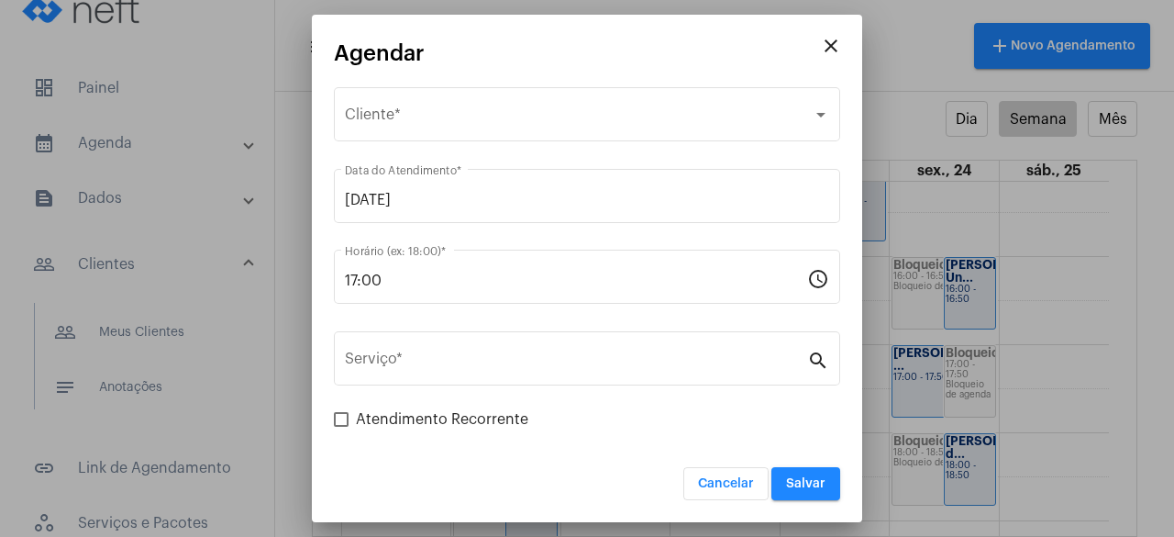
click at [826, 61] on button "close" at bounding box center [831, 46] width 37 height 37
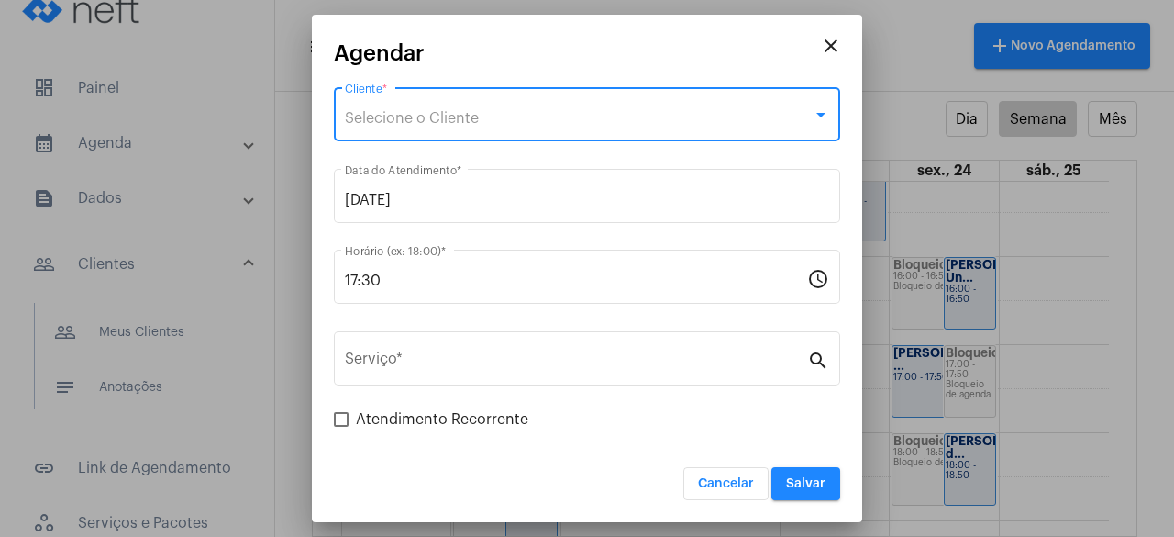
click at [534, 118] on div "Selecione o Cliente" at bounding box center [579, 118] width 468 height 17
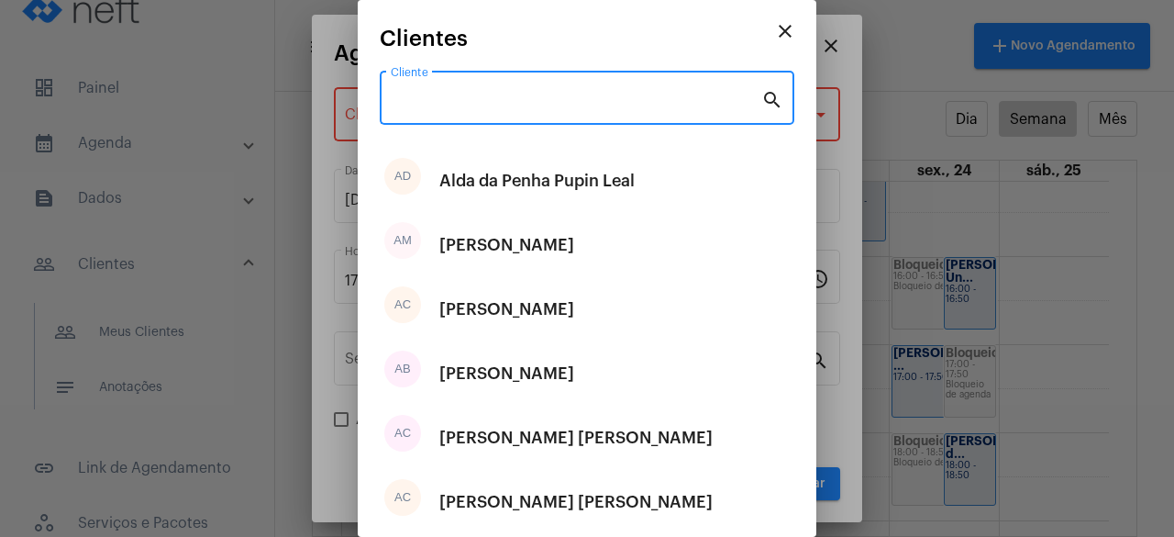
click at [542, 101] on input "Cliente" at bounding box center [576, 102] width 371 height 17
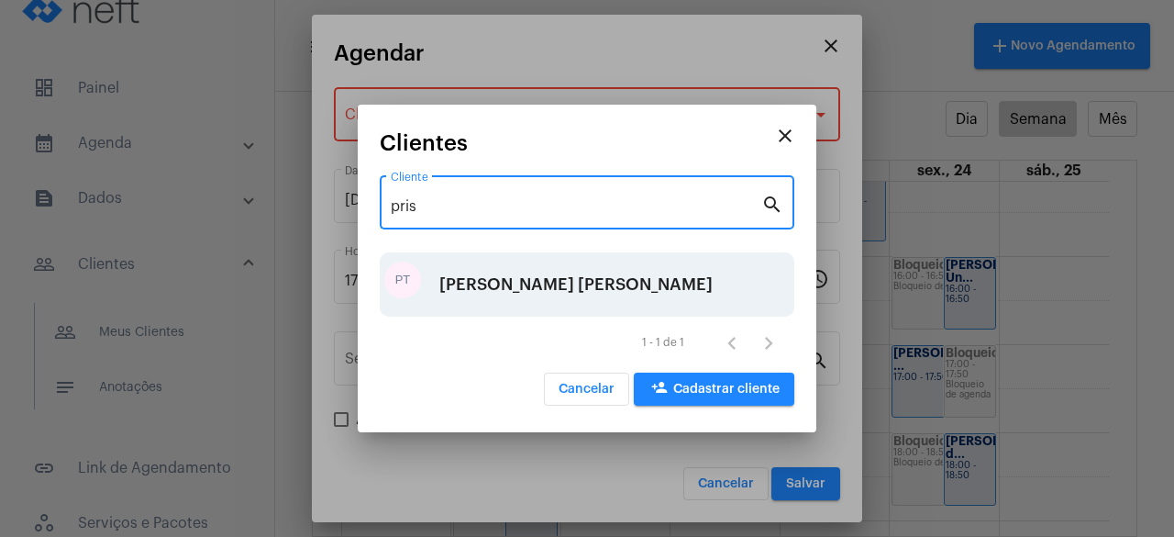
type input "pris"
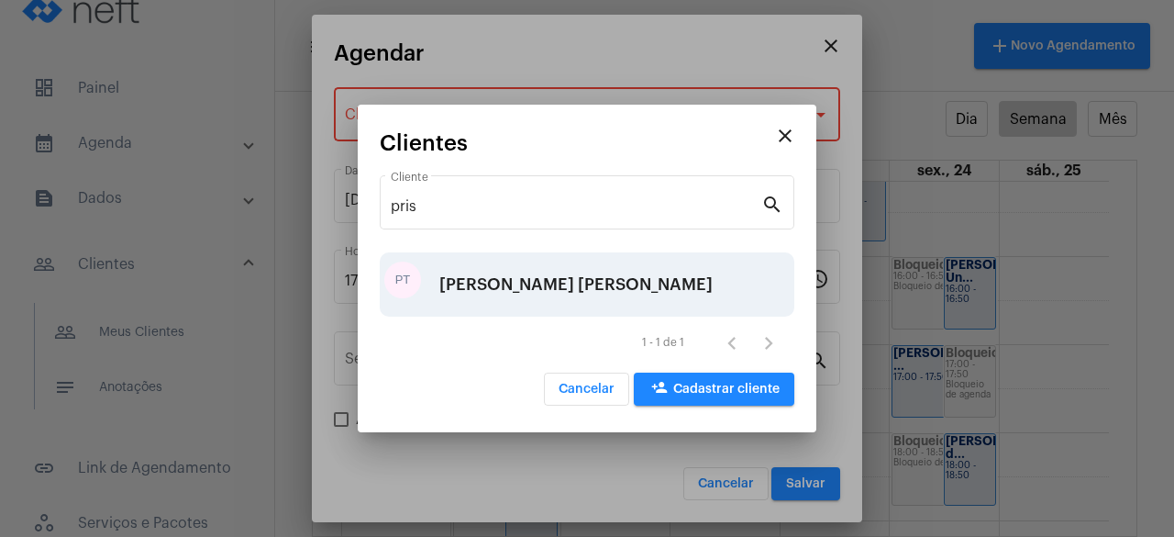
click at [527, 283] on div "[PERSON_NAME] [PERSON_NAME]" at bounding box center [575, 284] width 273 height 55
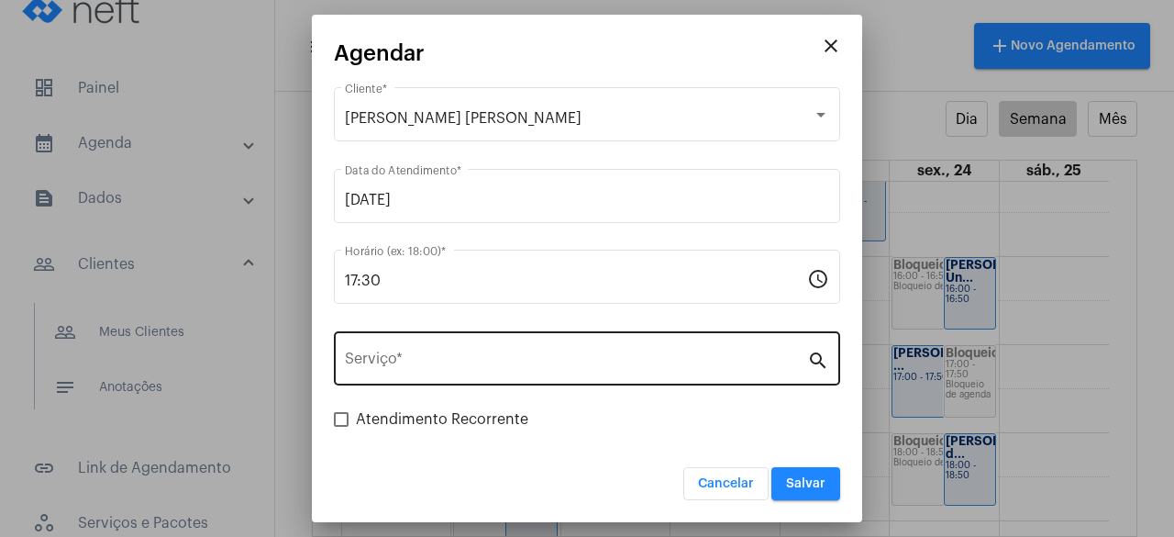
click at [526, 353] on div "Serviço *" at bounding box center [576, 356] width 462 height 58
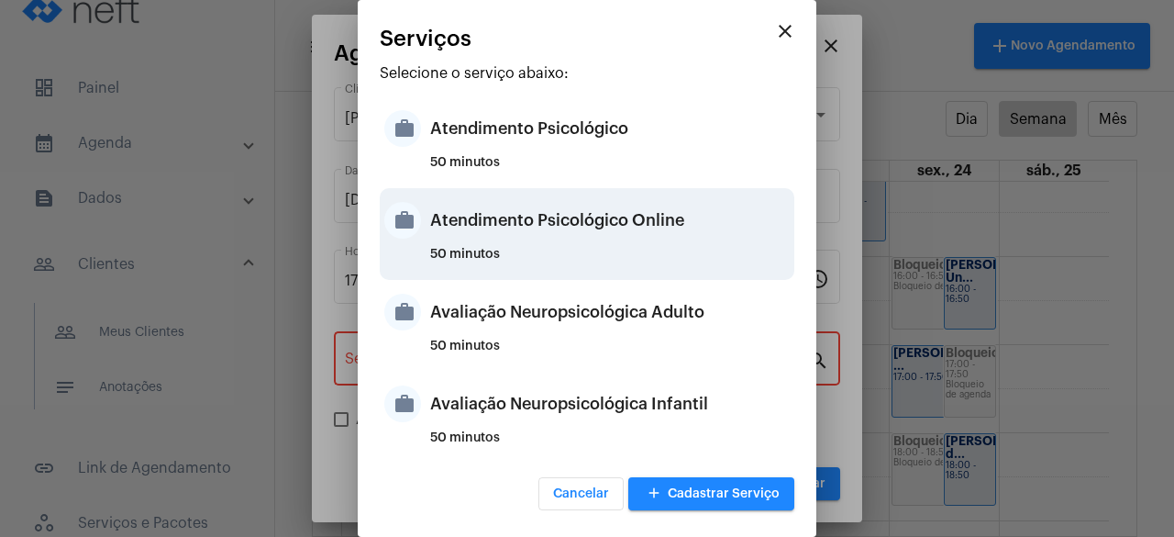
click at [598, 225] on div "Atendimento Psicológico Online" at bounding box center [610, 220] width 360 height 55
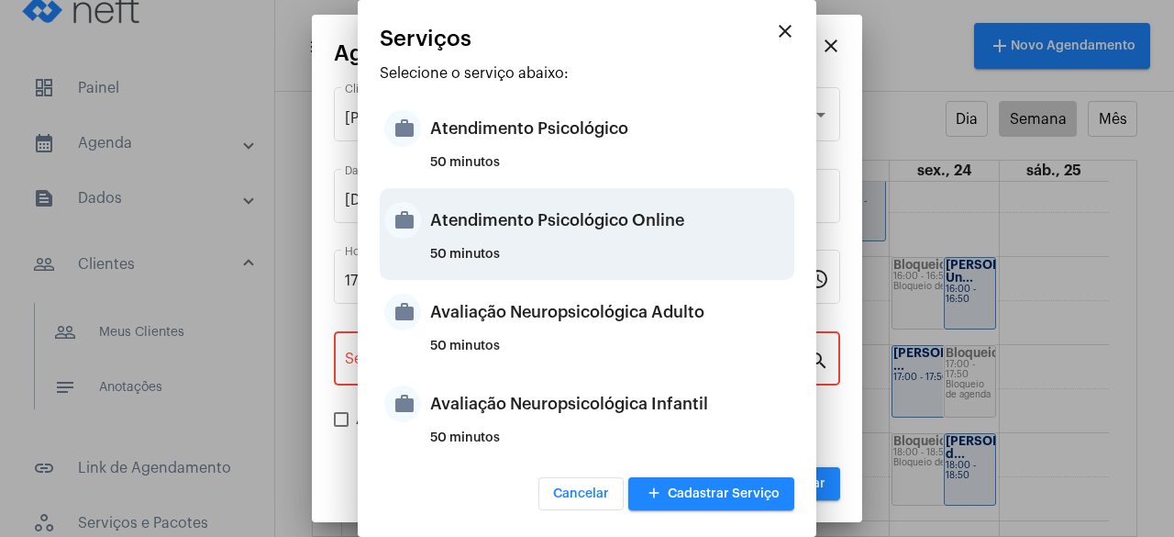
type input "Atendimento Psicológico Online"
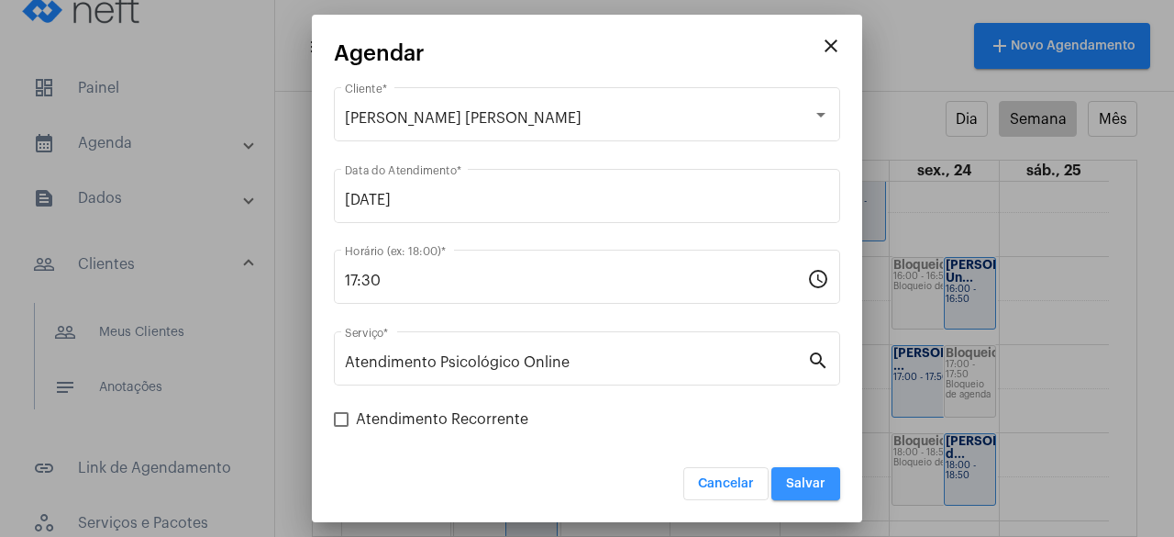
click at [805, 483] on span "Salvar" at bounding box center [805, 483] width 39 height 13
